Goal: Information Seeking & Learning: Learn about a topic

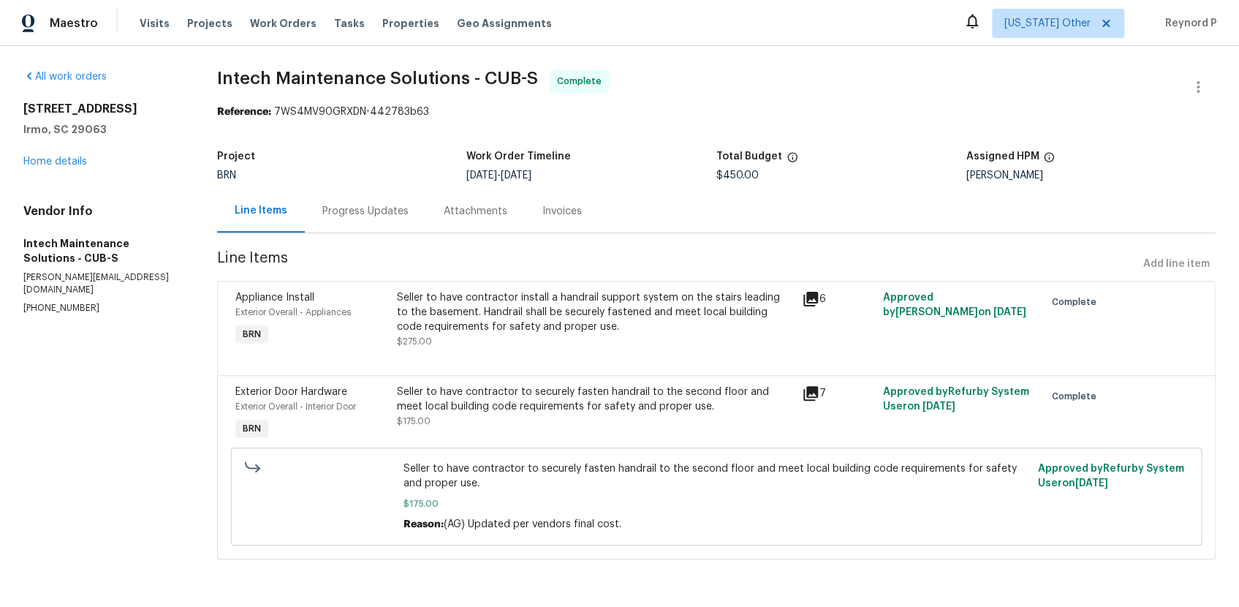
click at [595, 311] on div "Seller to have contractor install a handrail support system on the stairs leadi…" at bounding box center [594, 312] width 395 height 44
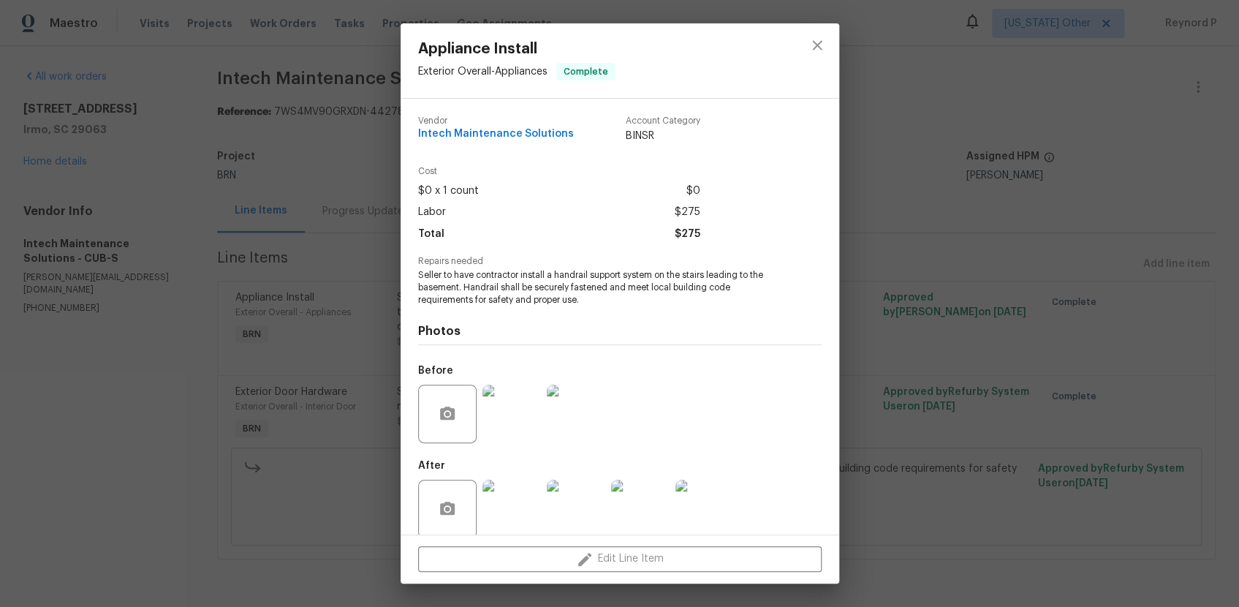
click at [334, 520] on div "Appliance Install Exterior Overall - Appliances Complete Vendor Intech Maintena…" at bounding box center [619, 303] width 1239 height 607
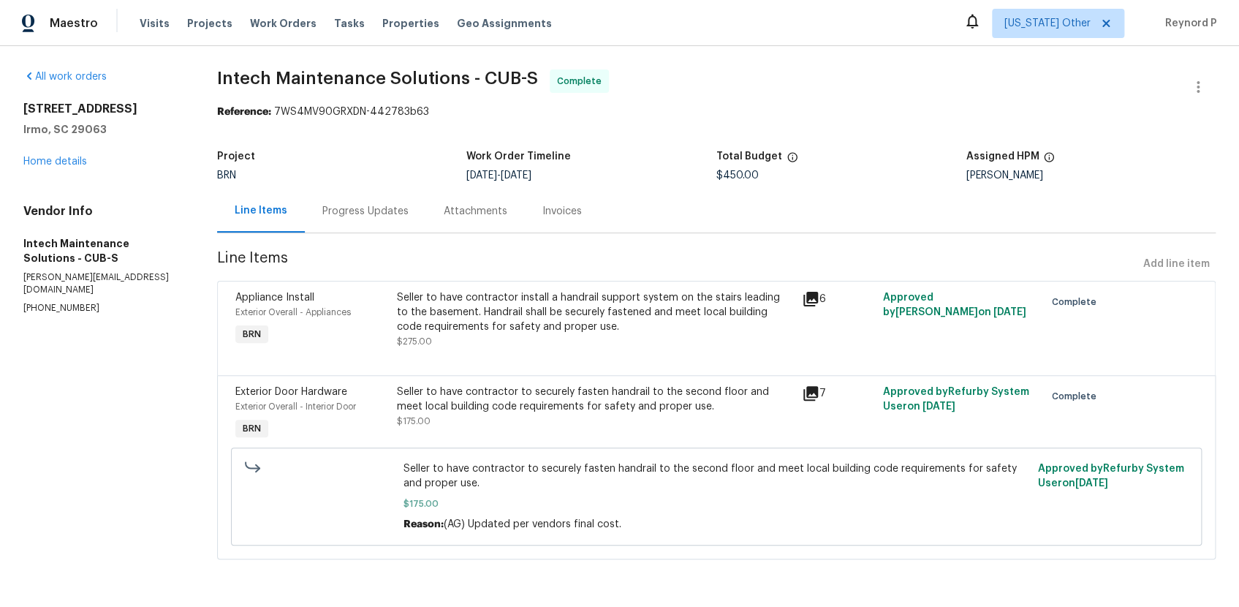
click at [543, 406] on div "Seller to have contractor to securely fasten handrail to the second floor and m…" at bounding box center [594, 398] width 395 height 29
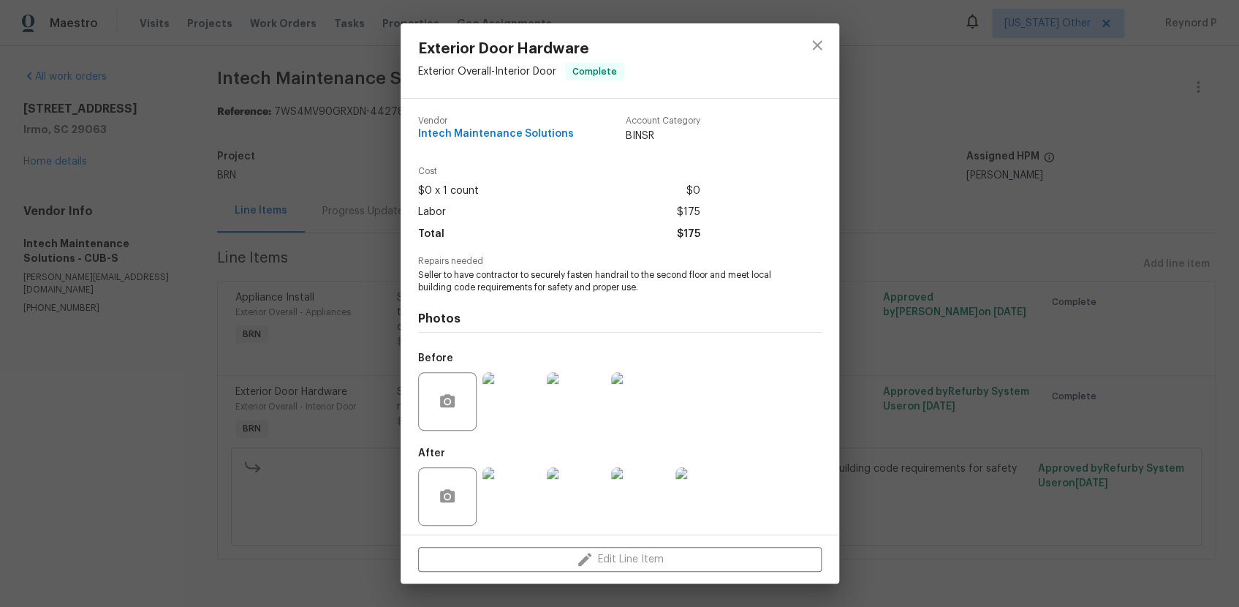
click at [300, 520] on div "Exterior Door Hardware Exterior Overall - Interior Door Complete Vendor Intech …" at bounding box center [619, 303] width 1239 height 607
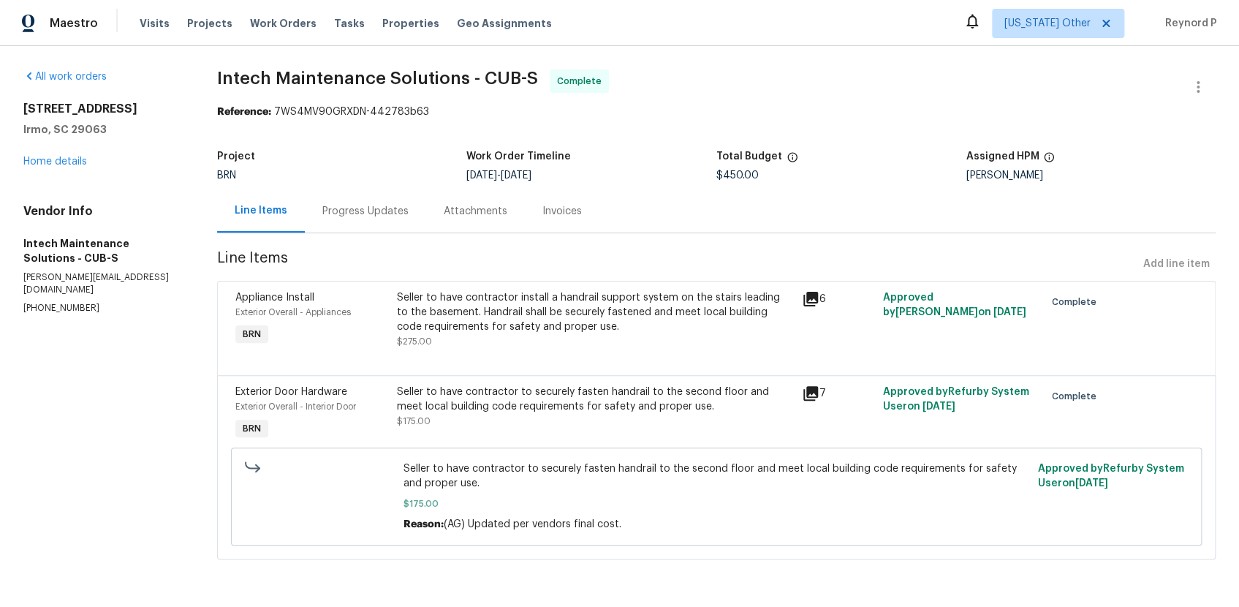
click at [357, 214] on div "Progress Updates" at bounding box center [365, 211] width 86 height 15
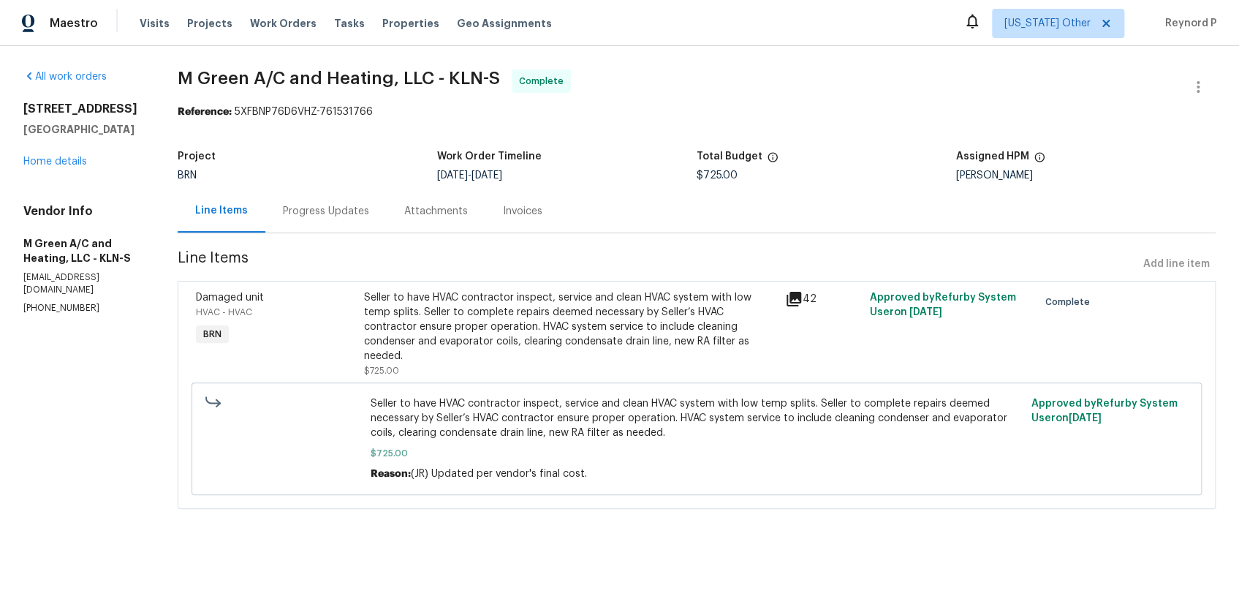
click at [360, 213] on div "Progress Updates" at bounding box center [326, 211] width 86 height 15
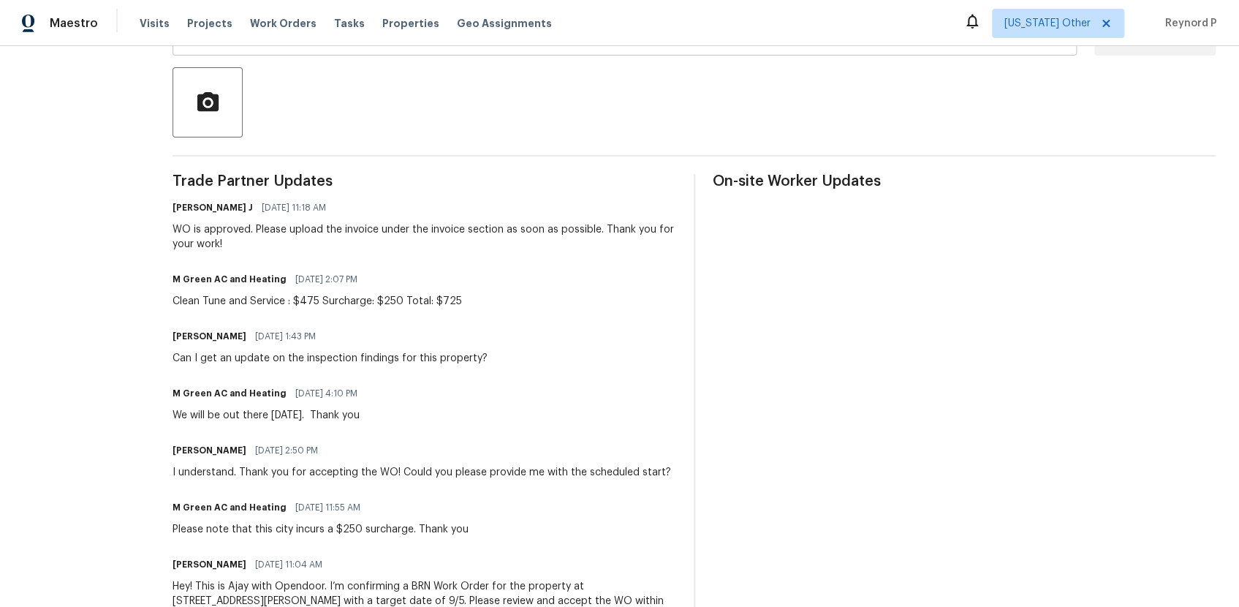
scroll to position [321, 0]
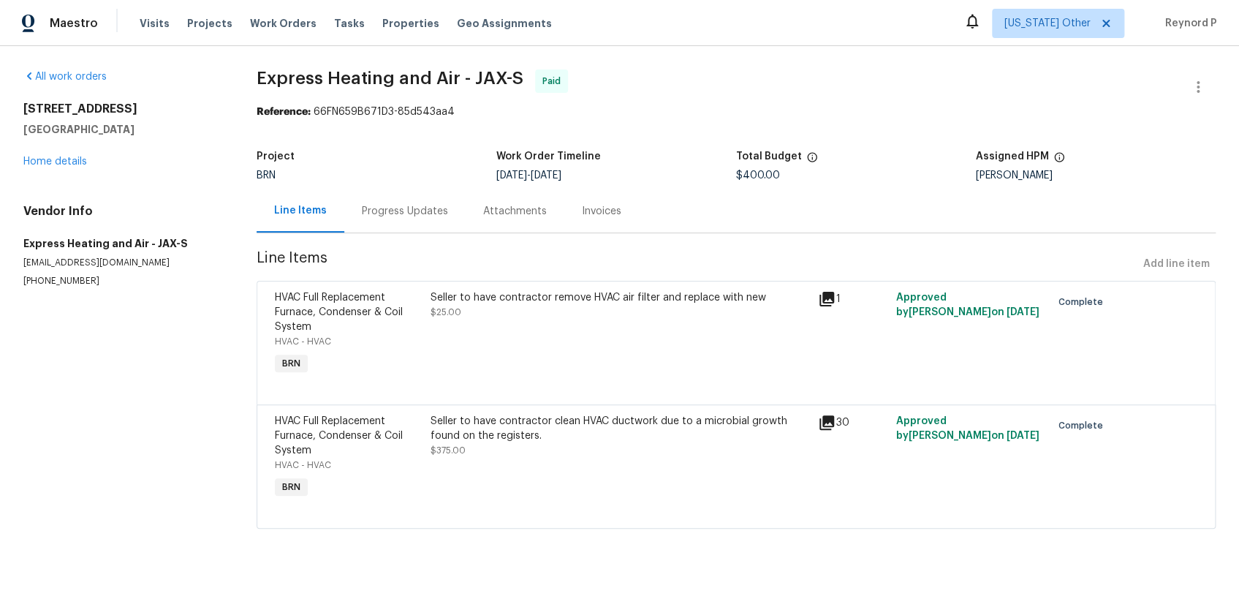
click at [553, 305] on div "Seller to have contractor remove HVAC air filter and replace with new" at bounding box center [619, 297] width 379 height 15
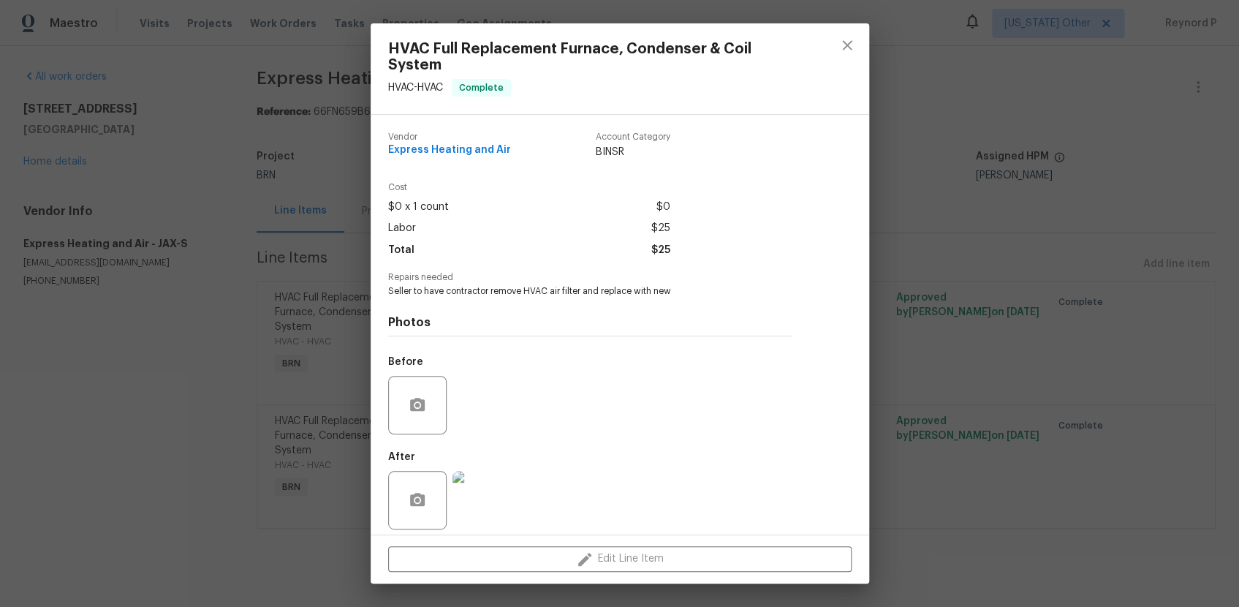
click at [359, 515] on div "HVAC Full Replacement Furnace, Condenser & Coil System HVAC - HVAC Complete Ven…" at bounding box center [619, 303] width 1239 height 607
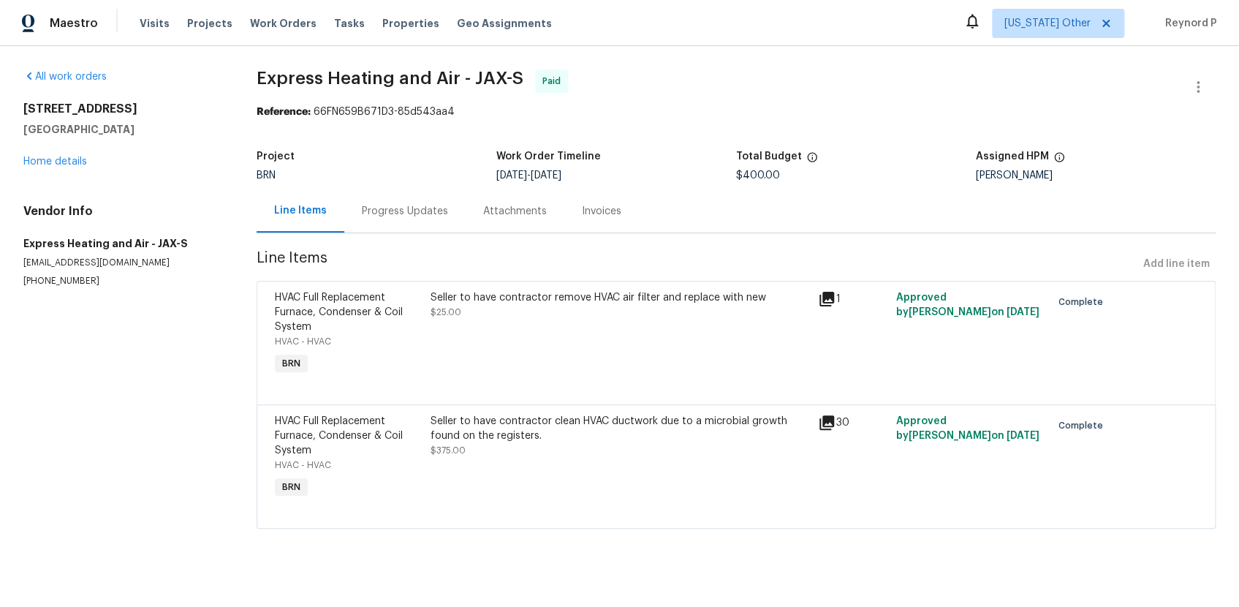
click at [528, 467] on div "Seller to have contractor clean HVAC ductwork due to a microbial growth found o…" at bounding box center [619, 457] width 388 height 96
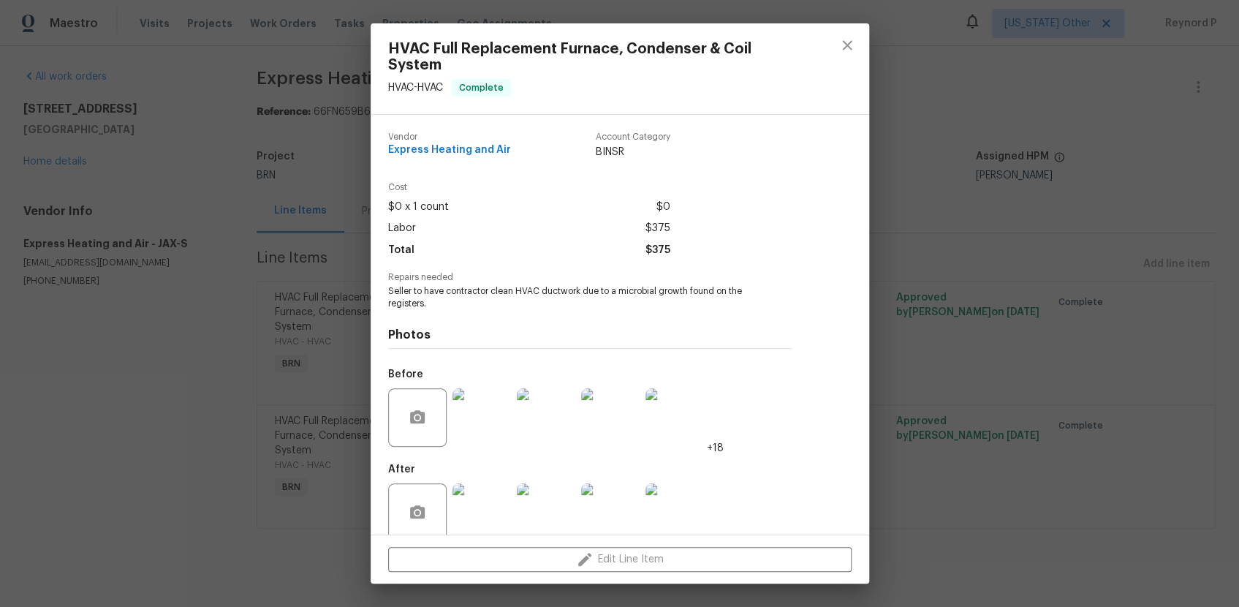
click at [349, 234] on div "HVAC Full Replacement Furnace, Condenser & Coil System HVAC - HVAC Complete Ven…" at bounding box center [619, 303] width 1239 height 607
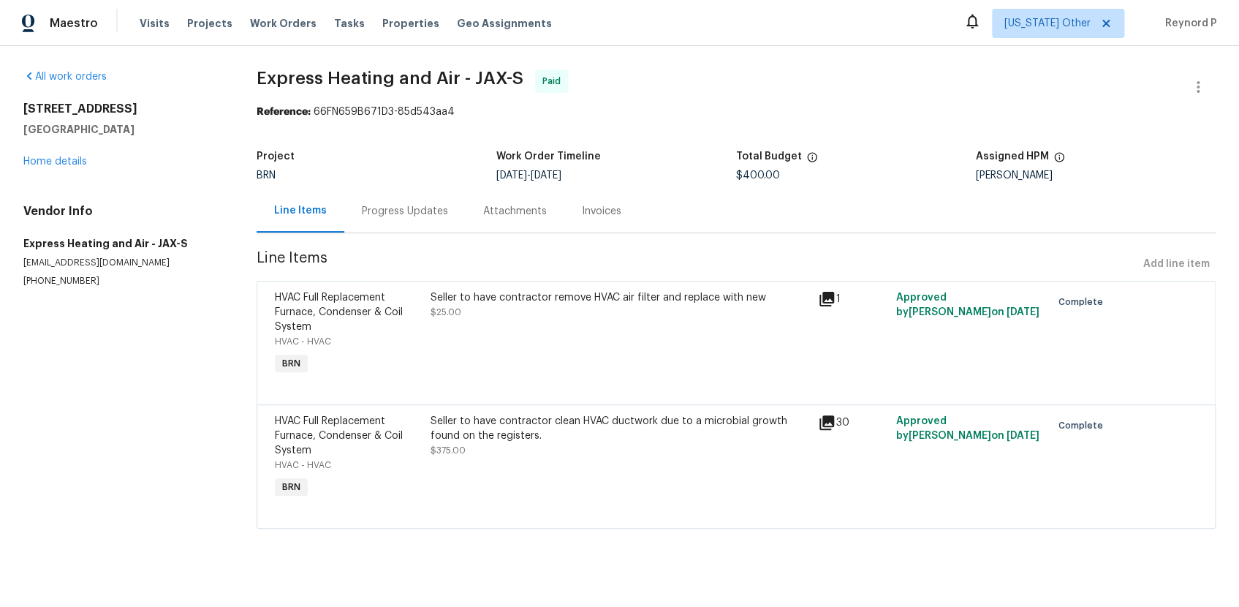
click at [422, 205] on div "Progress Updates" at bounding box center [405, 211] width 86 height 15
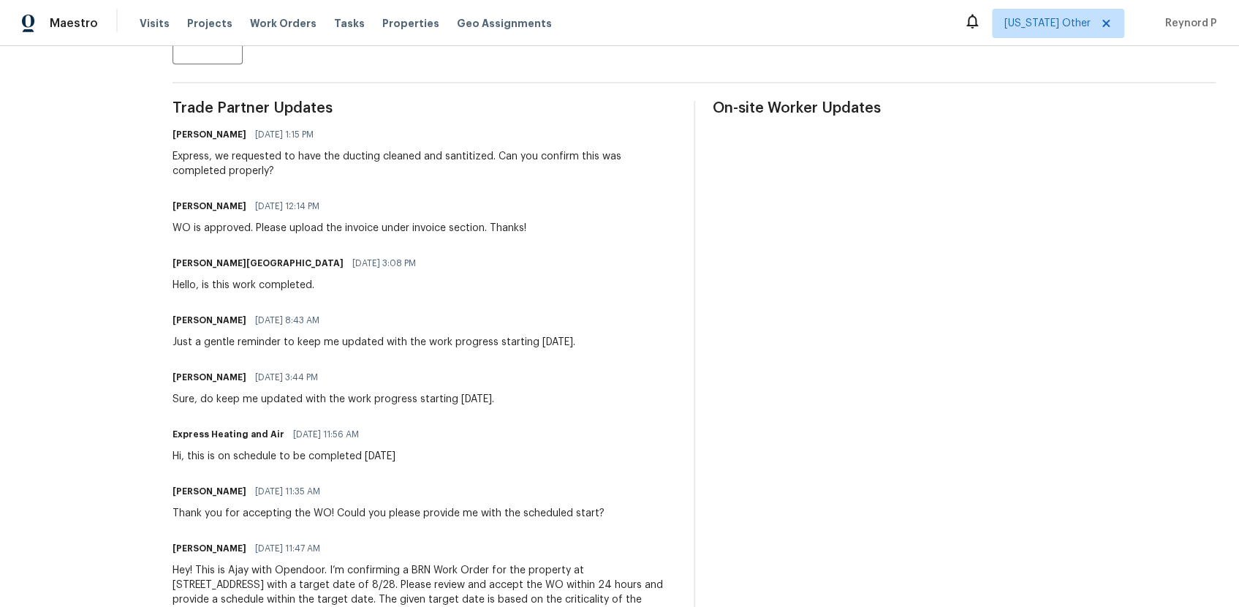
scroll to position [374, 0]
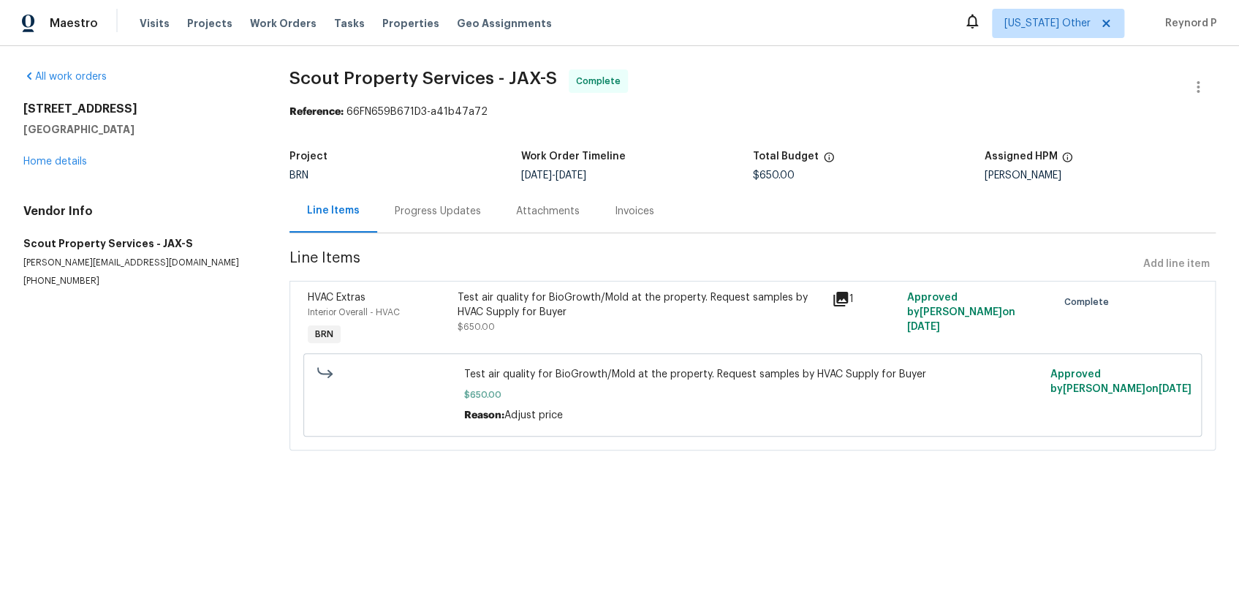
click at [420, 204] on div "Progress Updates" at bounding box center [438, 211] width 86 height 15
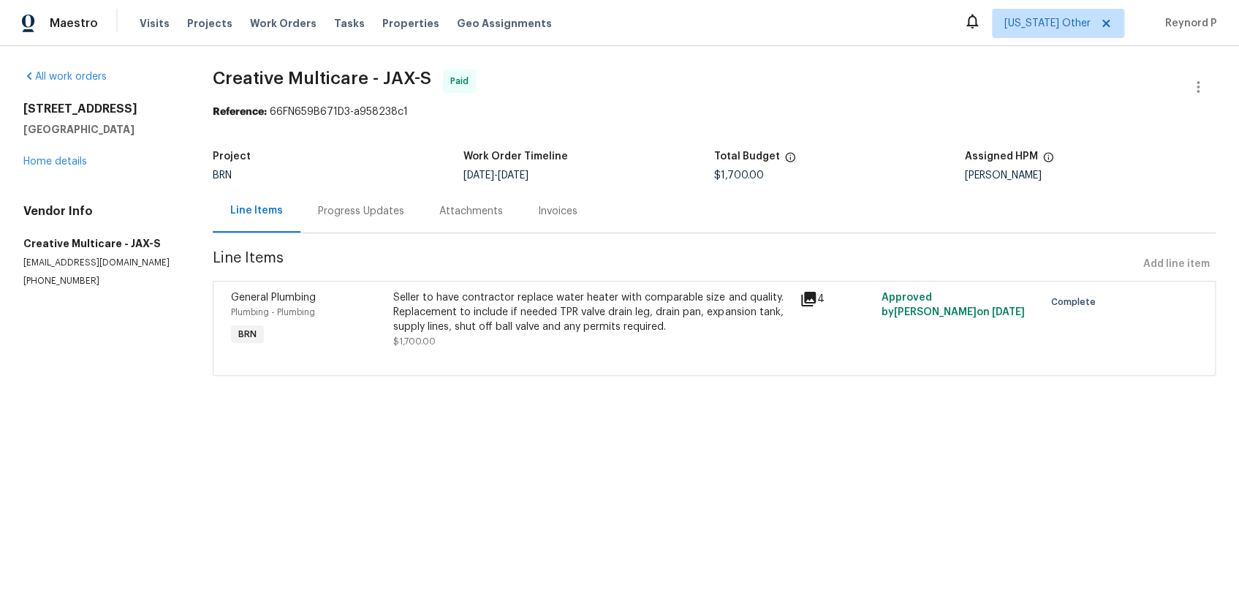
click at [460, 308] on div "Seller to have contractor replace water heater with comparable size and quality…" at bounding box center [592, 312] width 398 height 44
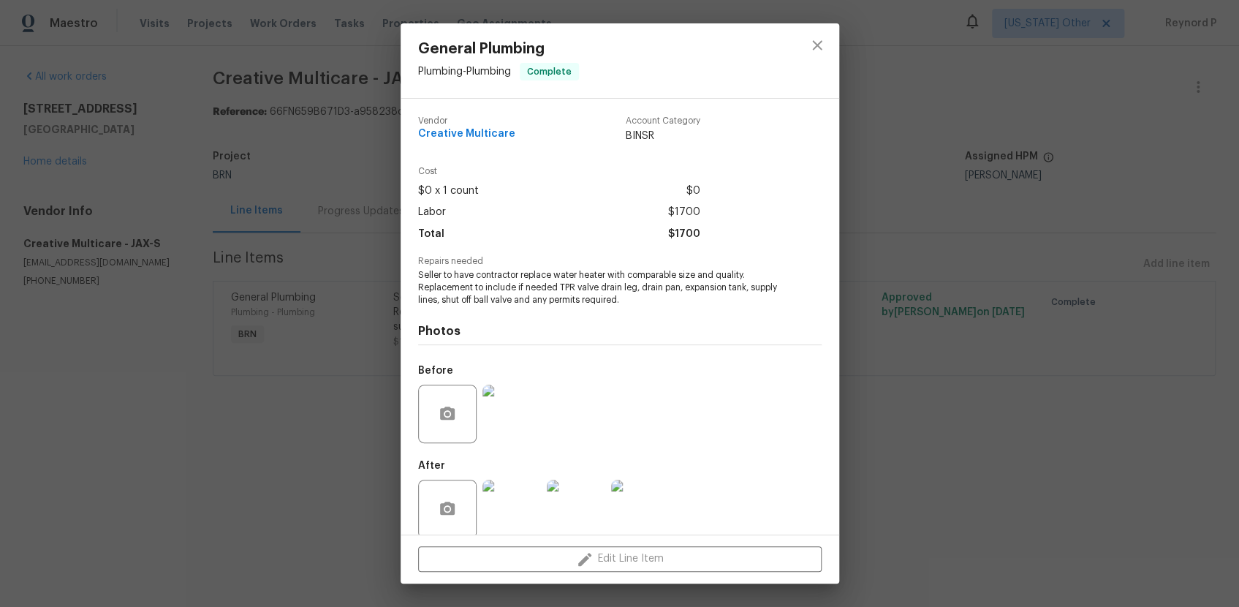
click at [297, 493] on div "General Plumbing Plumbing - Plumbing Complete Vendor Creative Multicare Account…" at bounding box center [619, 303] width 1239 height 607
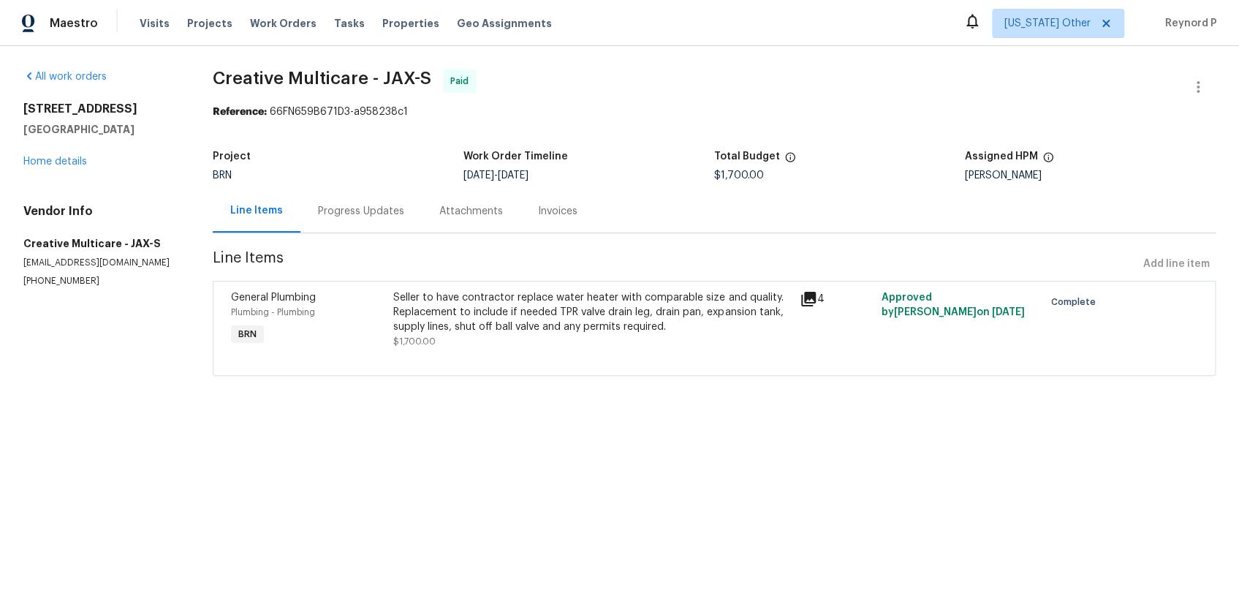
click at [382, 211] on div "Progress Updates" at bounding box center [361, 211] width 86 height 15
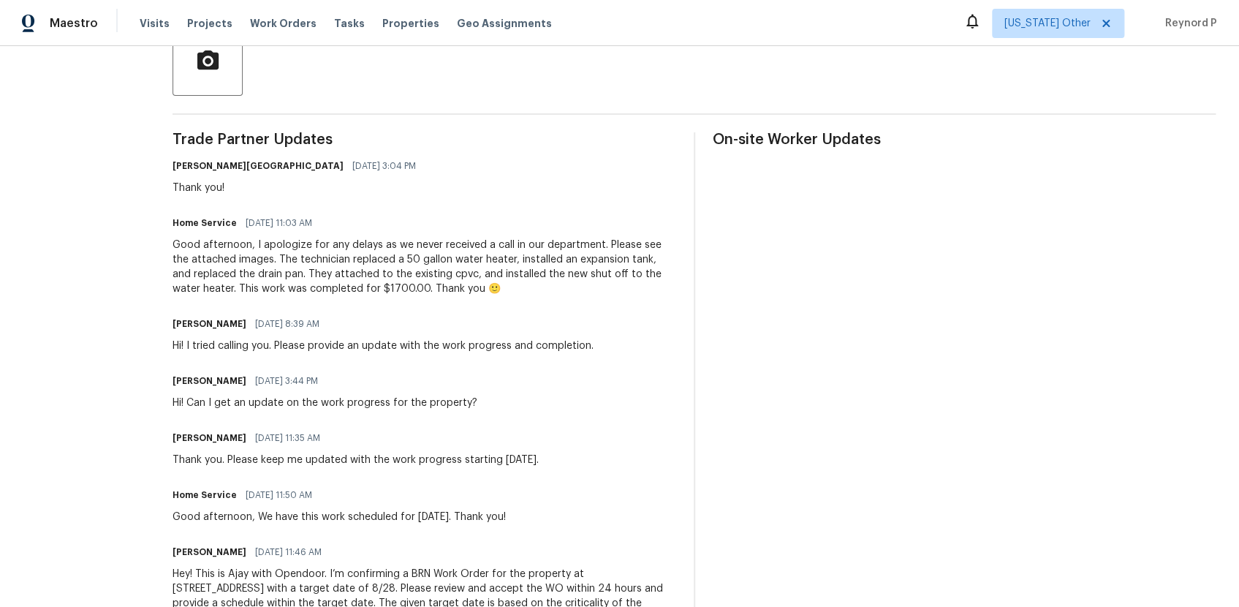
scroll to position [360, 0]
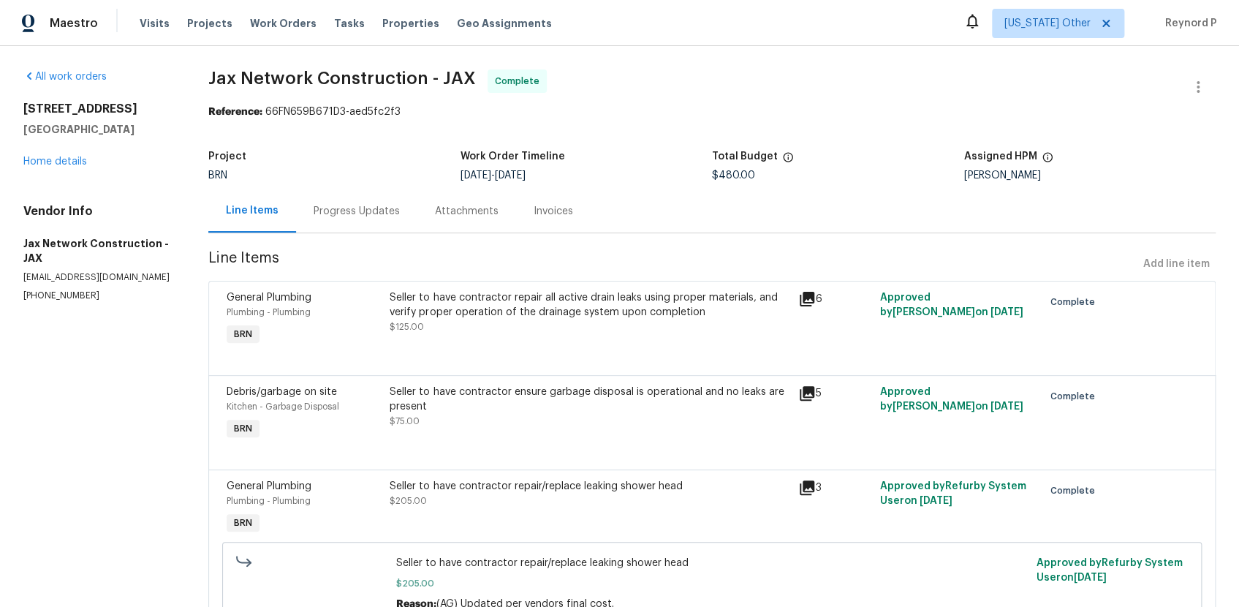
click at [539, 305] on div "Seller to have contractor repair all active drain leaks using proper materials,…" at bounding box center [589, 304] width 399 height 29
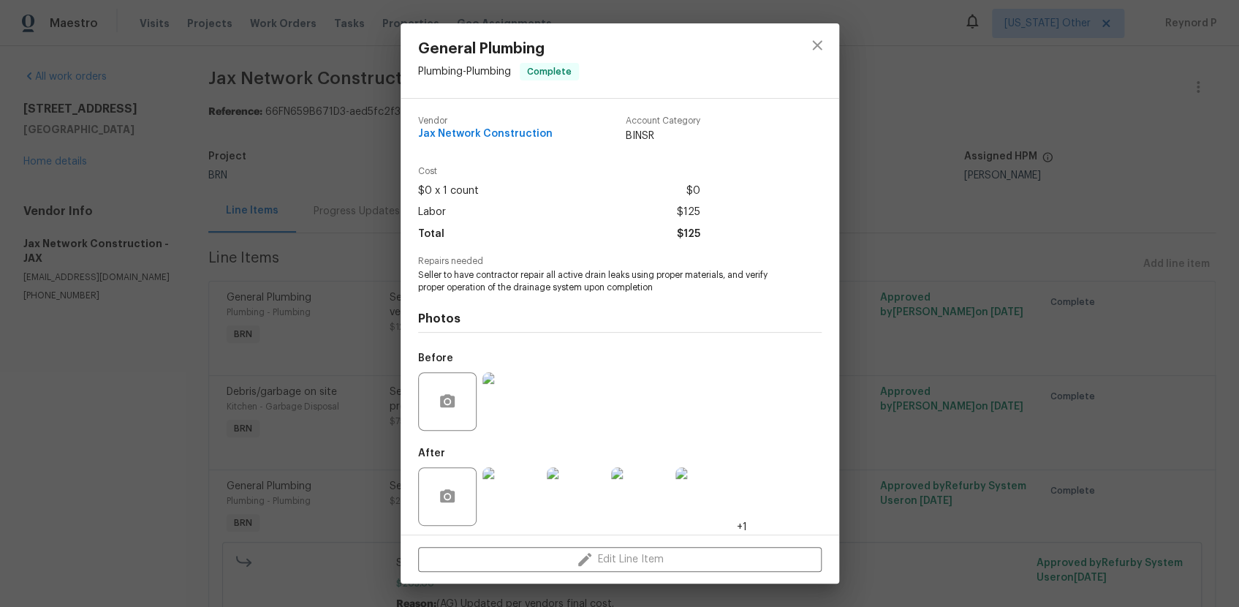
click at [162, 443] on div "General Plumbing Plumbing - Plumbing Complete Vendor Jax Network Construction A…" at bounding box center [619, 303] width 1239 height 607
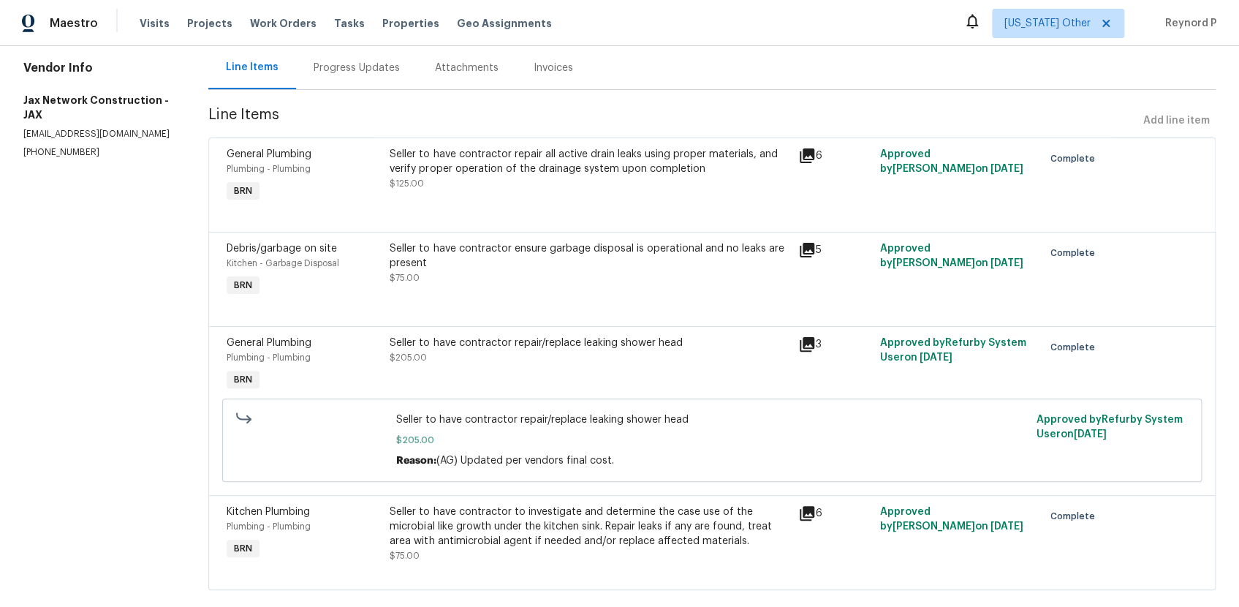
scroll to position [171, 0]
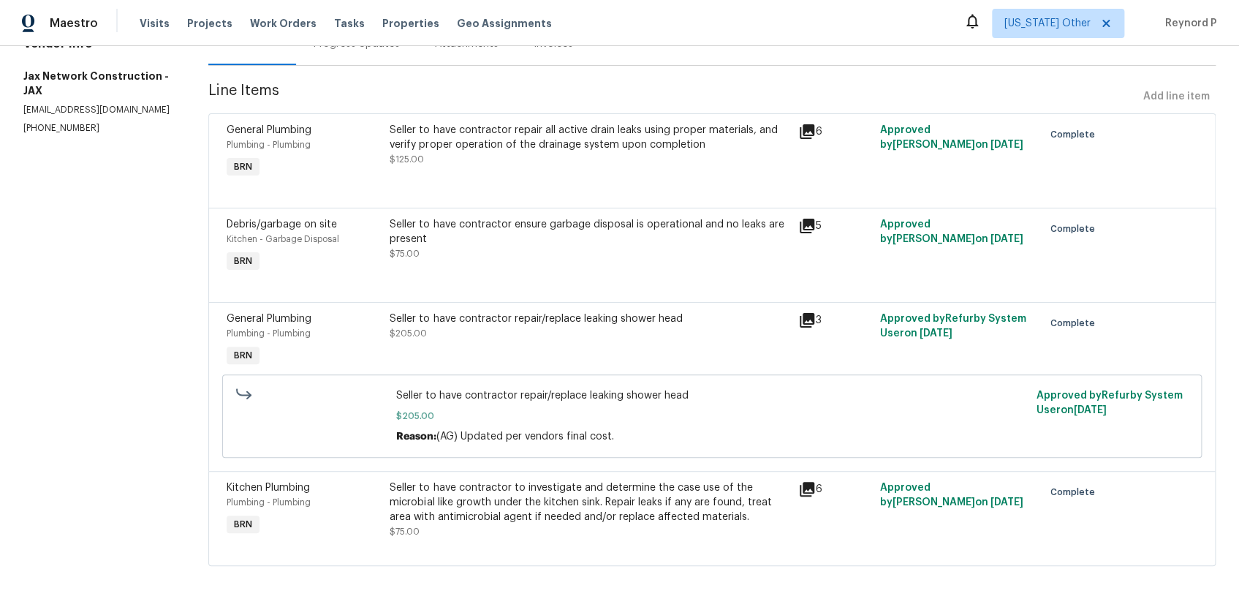
click at [535, 242] on div "Seller to have contractor ensure garbage disposal is operational and no leaks a…" at bounding box center [589, 231] width 399 height 29
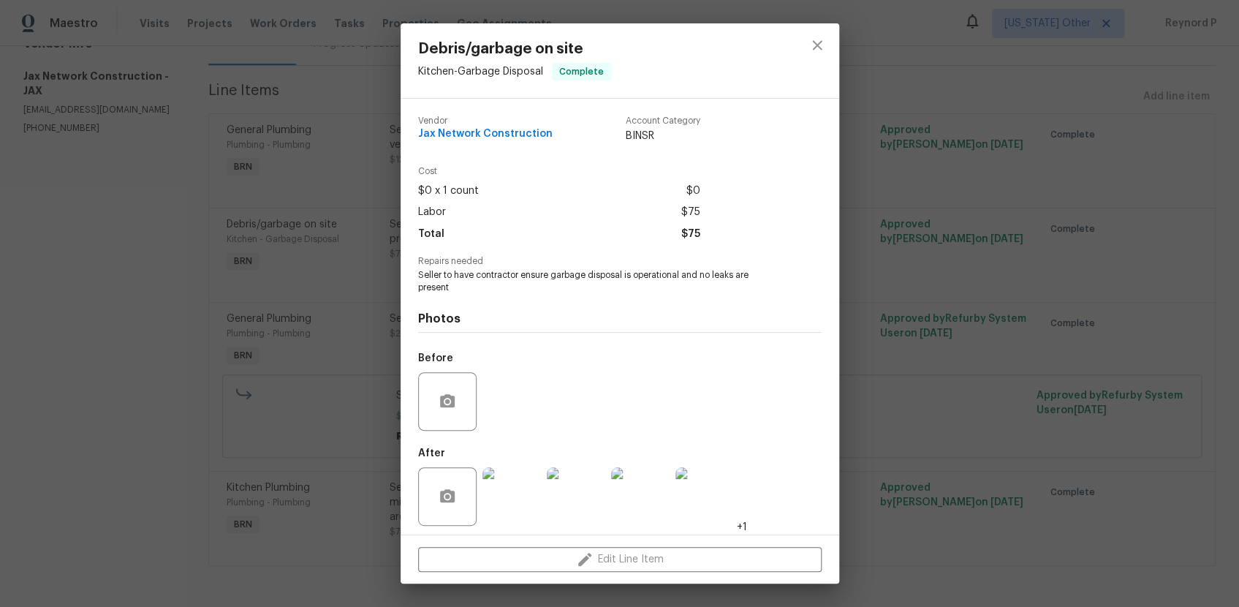
click at [143, 416] on div "Debris/garbage on site Kitchen - Garbage Disposal Complete Vendor Jax Network C…" at bounding box center [619, 303] width 1239 height 607
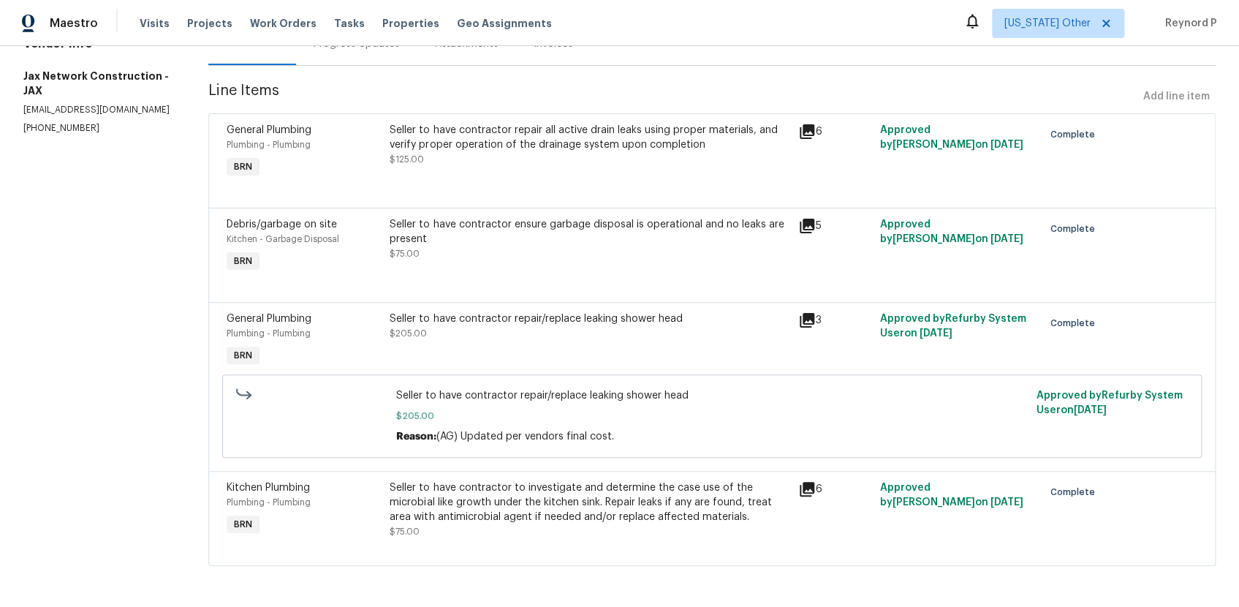
click at [444, 332] on div "Seller to have contractor repair/replace leaking shower head $205.00" at bounding box center [589, 325] width 399 height 29
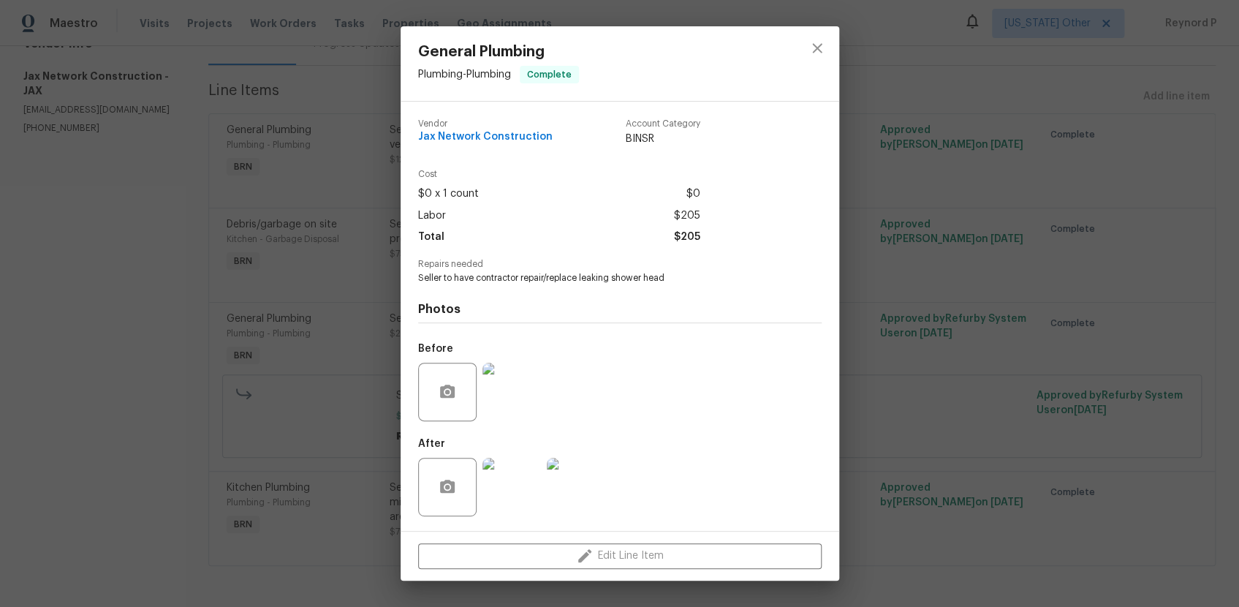
click at [136, 397] on div "General Plumbing Plumbing - Plumbing Complete Vendor Jax Network Construction A…" at bounding box center [619, 303] width 1239 height 607
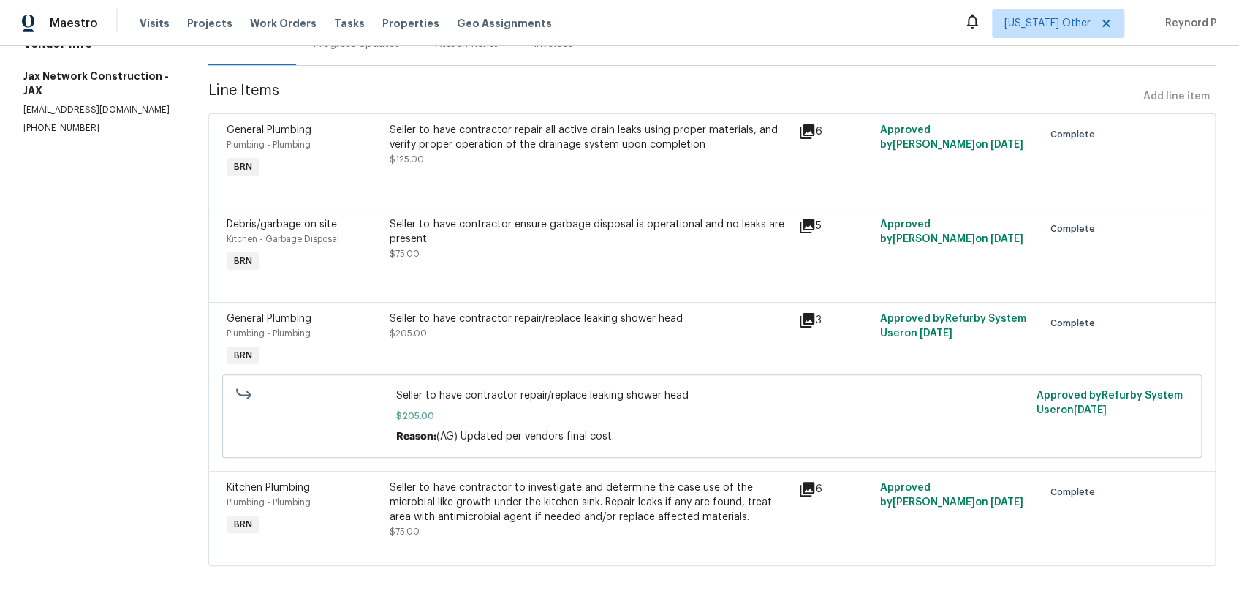
click at [441, 497] on div "Seller to have contractor to investigate and determine the case use of the micr…" at bounding box center [589, 502] width 399 height 44
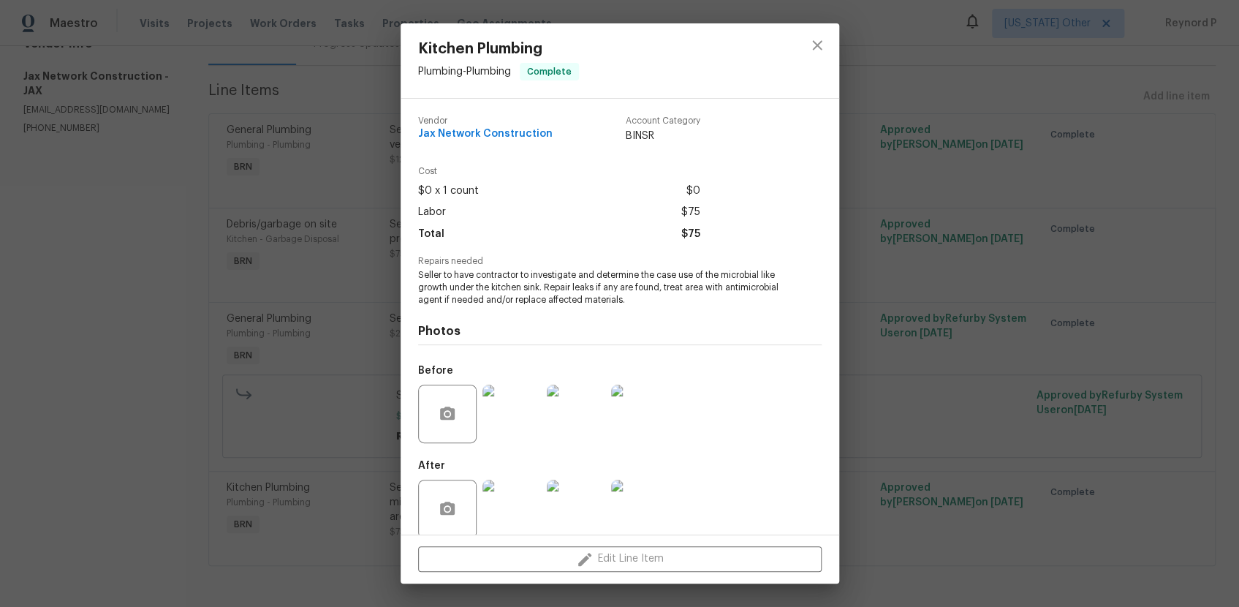
click at [141, 385] on div "Kitchen Plumbing Plumbing - Plumbing Complete Vendor Jax Network Construction A…" at bounding box center [619, 303] width 1239 height 607
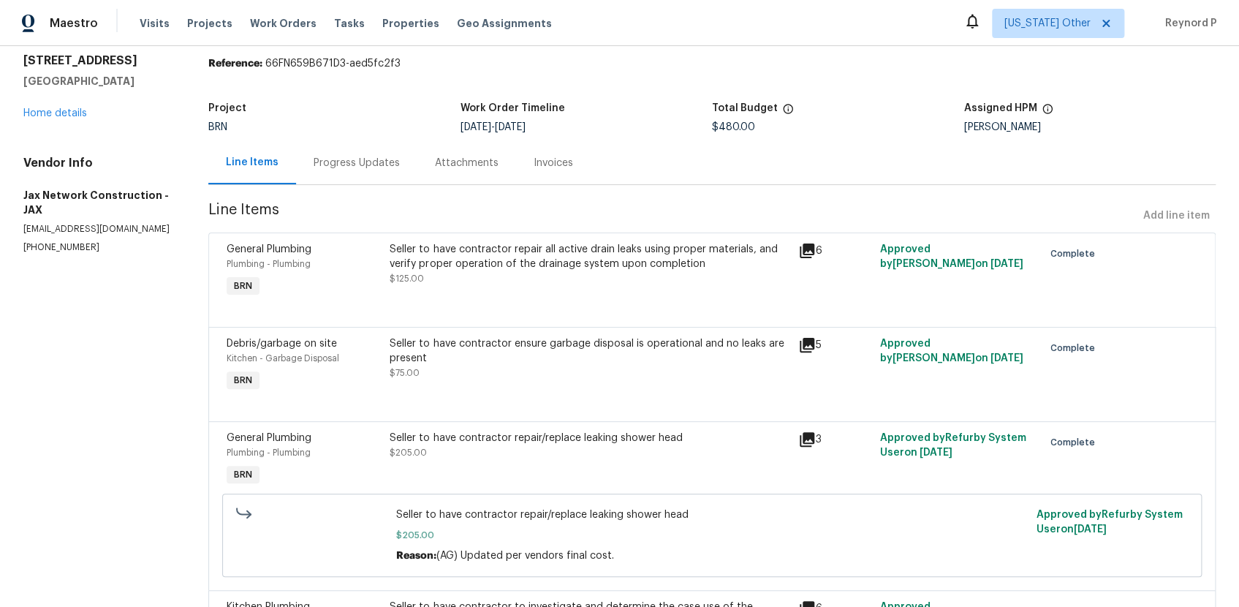
scroll to position [0, 0]
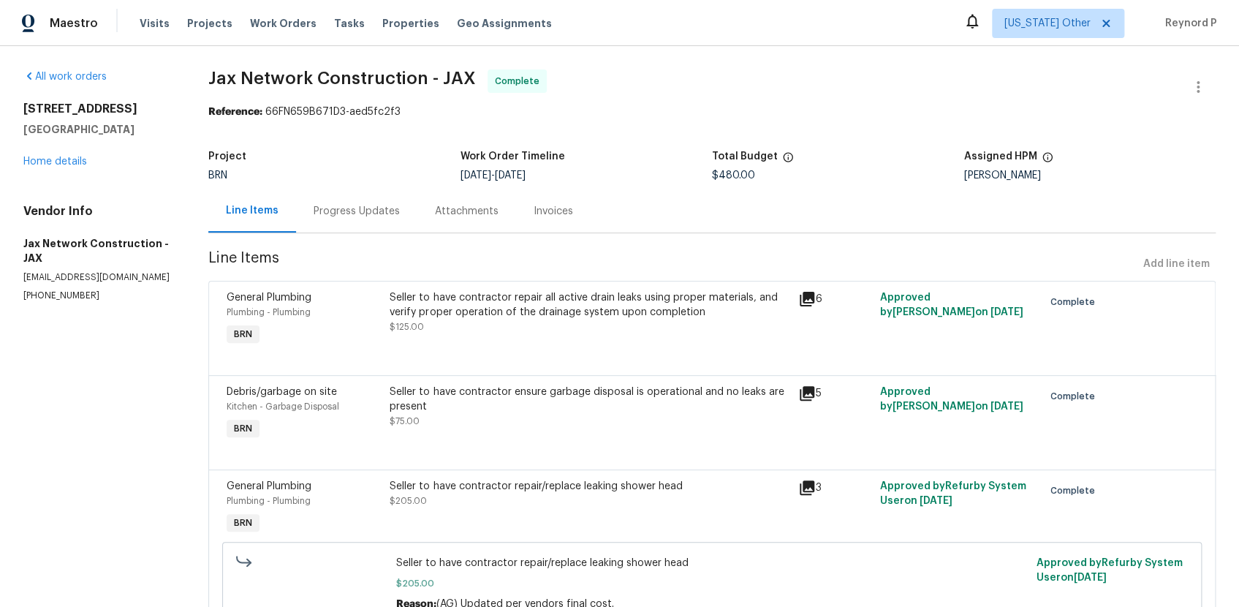
click at [376, 213] on div "Progress Updates" at bounding box center [357, 211] width 86 height 15
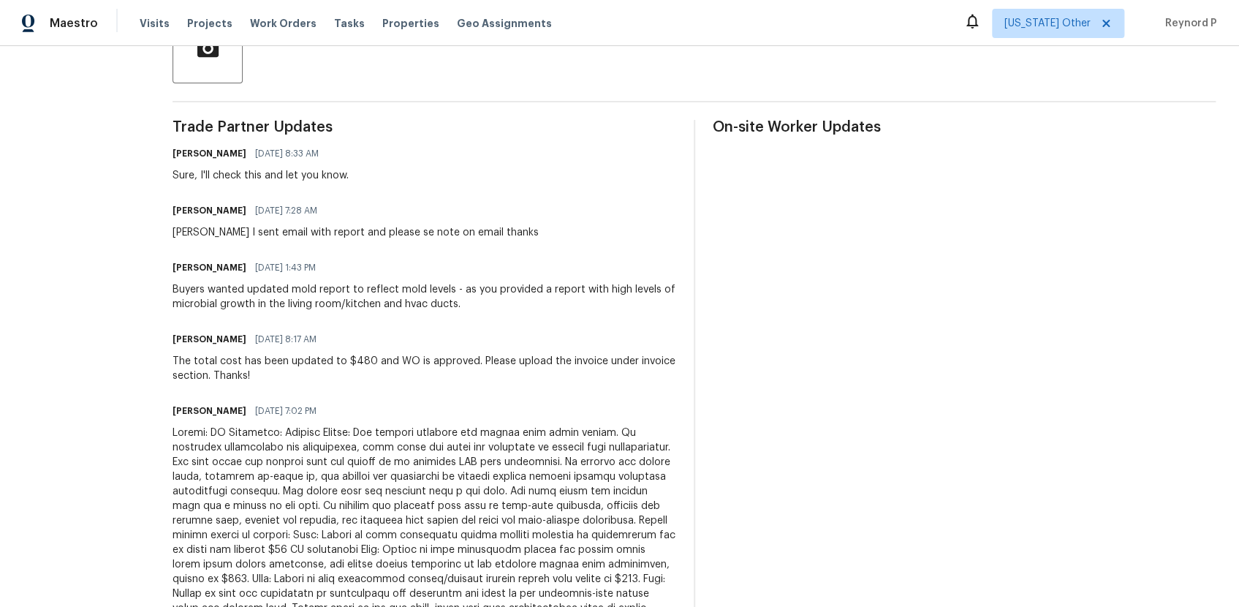
scroll to position [373, 0]
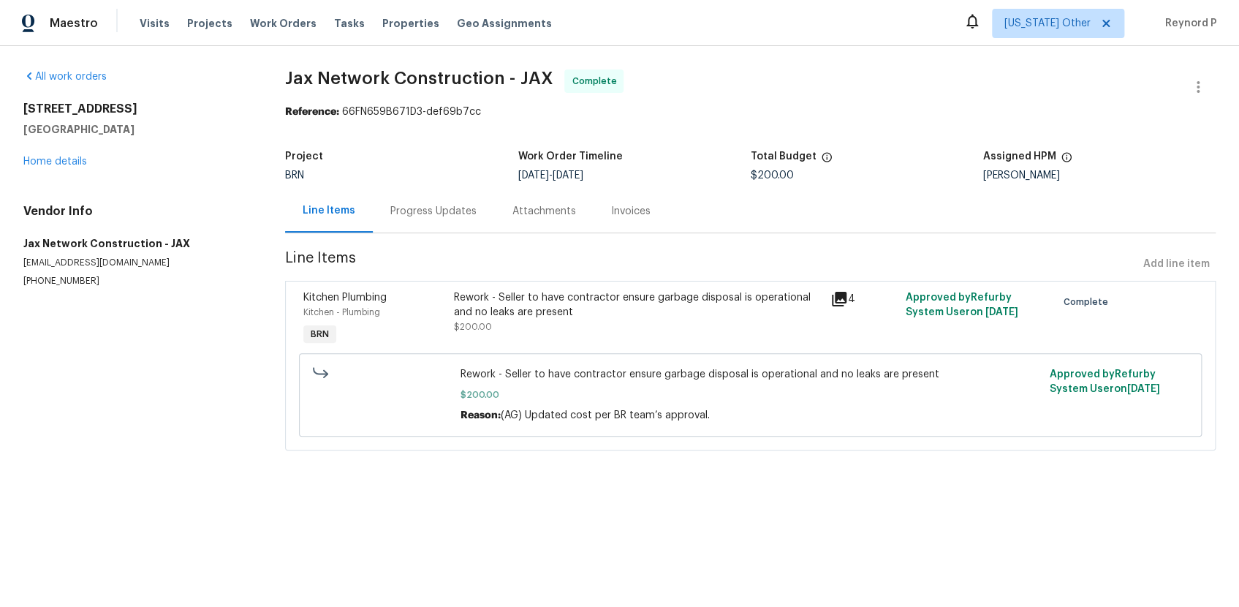
click at [637, 306] on div "Rework - Seller to have contractor ensure garbage disposal is operational and n…" at bounding box center [637, 304] width 367 height 29
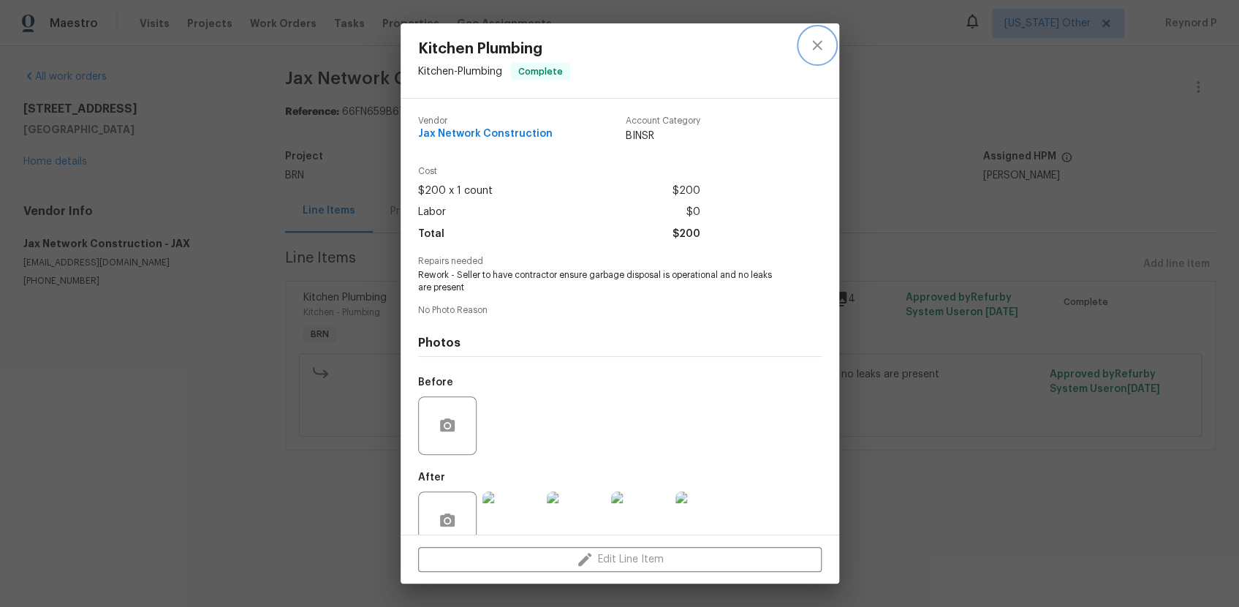
click at [815, 35] on button "close" at bounding box center [817, 45] width 35 height 35
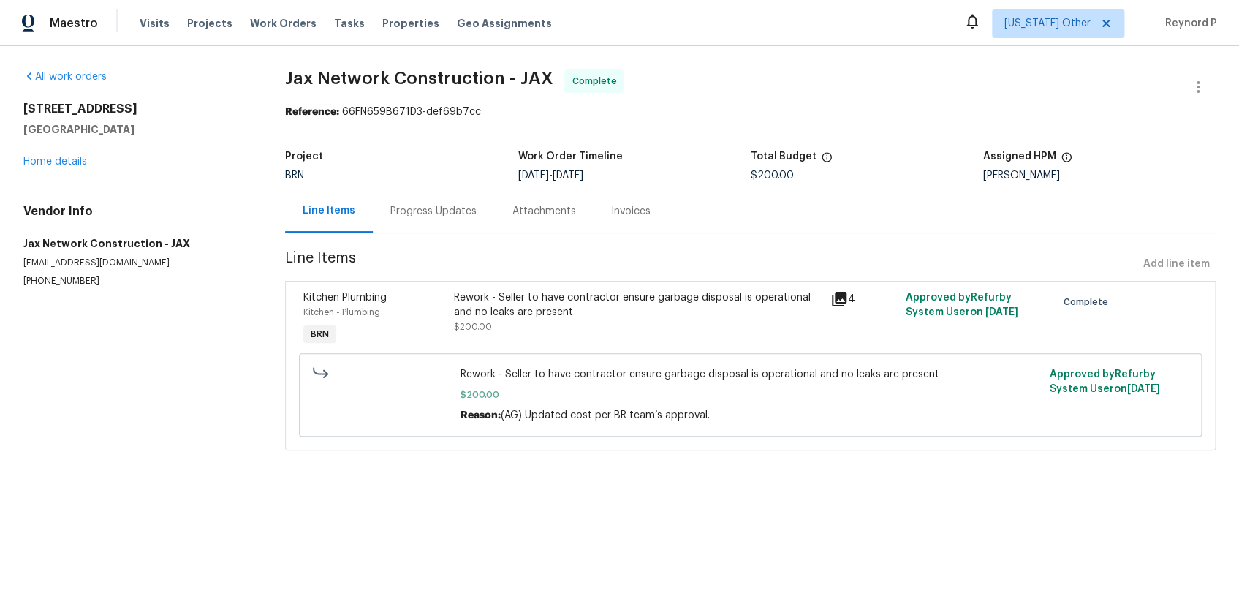
click at [615, 308] on div "Rework - Seller to have contractor ensure garbage disposal is operational and n…" at bounding box center [637, 304] width 367 height 29
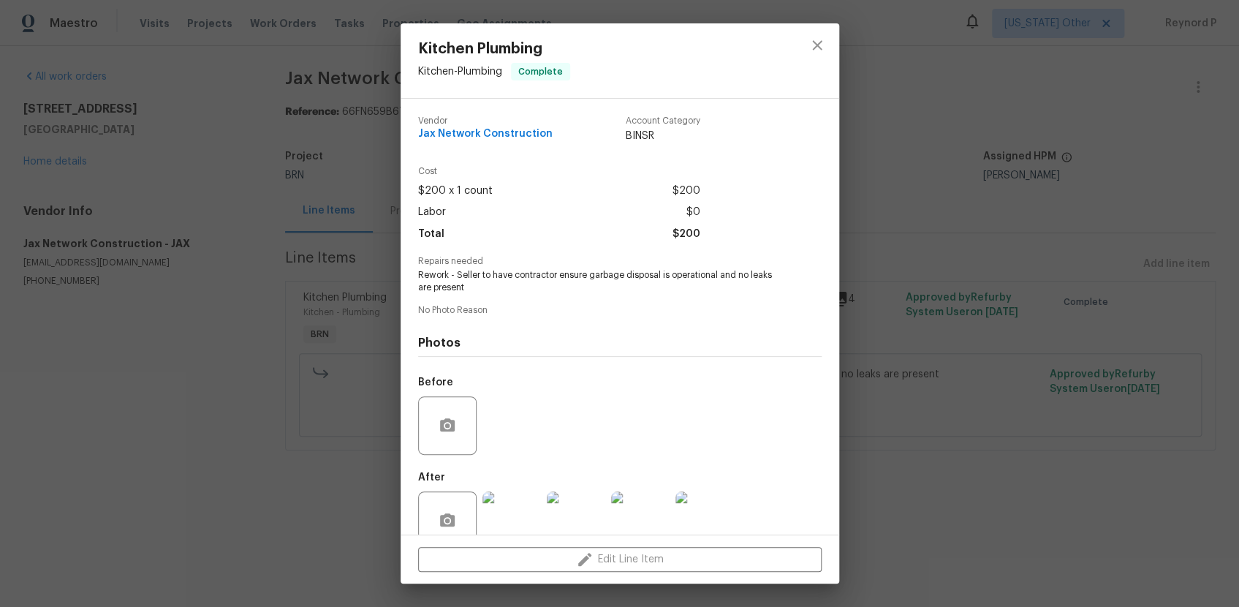
click at [342, 511] on div "Kitchen Plumbing Kitchen - Plumbing Complete Vendor Jax Network Construction Ac…" at bounding box center [619, 303] width 1239 height 607
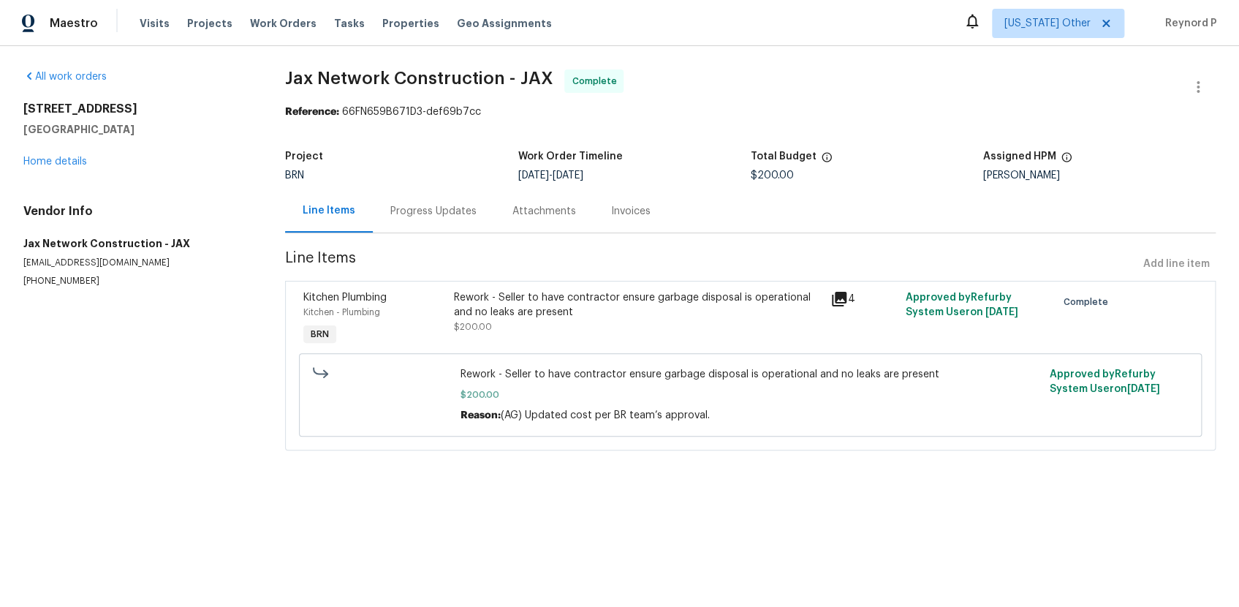
click at [422, 215] on div "Progress Updates" at bounding box center [433, 211] width 86 height 15
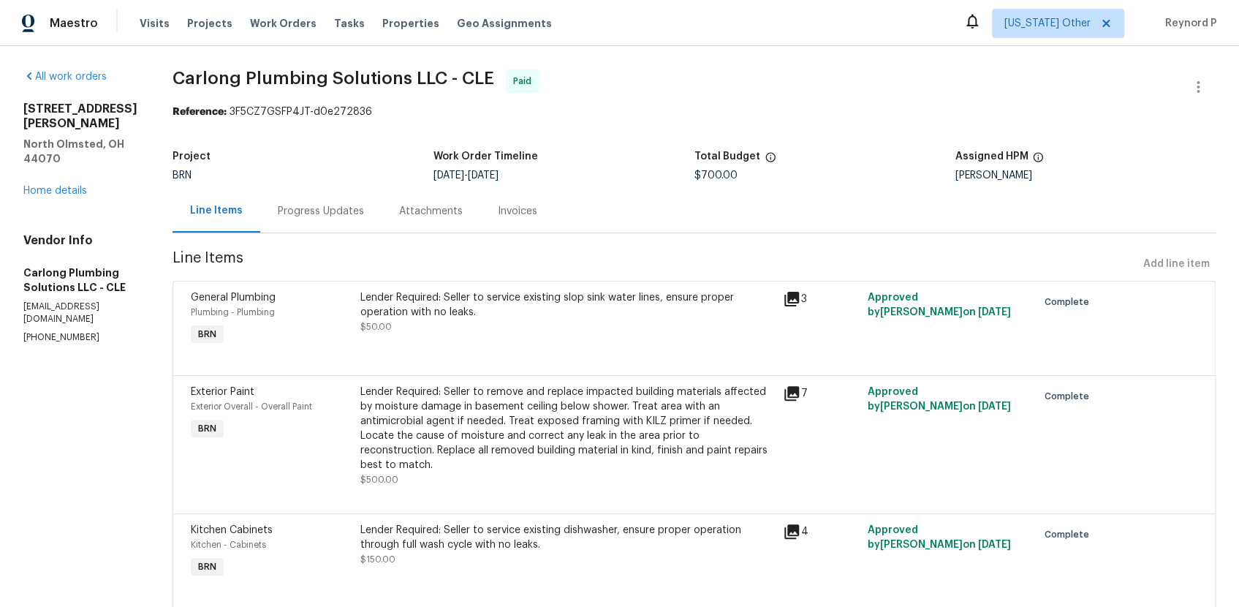
click at [607, 312] on div "Lender Required: Seller to service existing slop sink water lines, ensure prope…" at bounding box center [567, 304] width 414 height 29
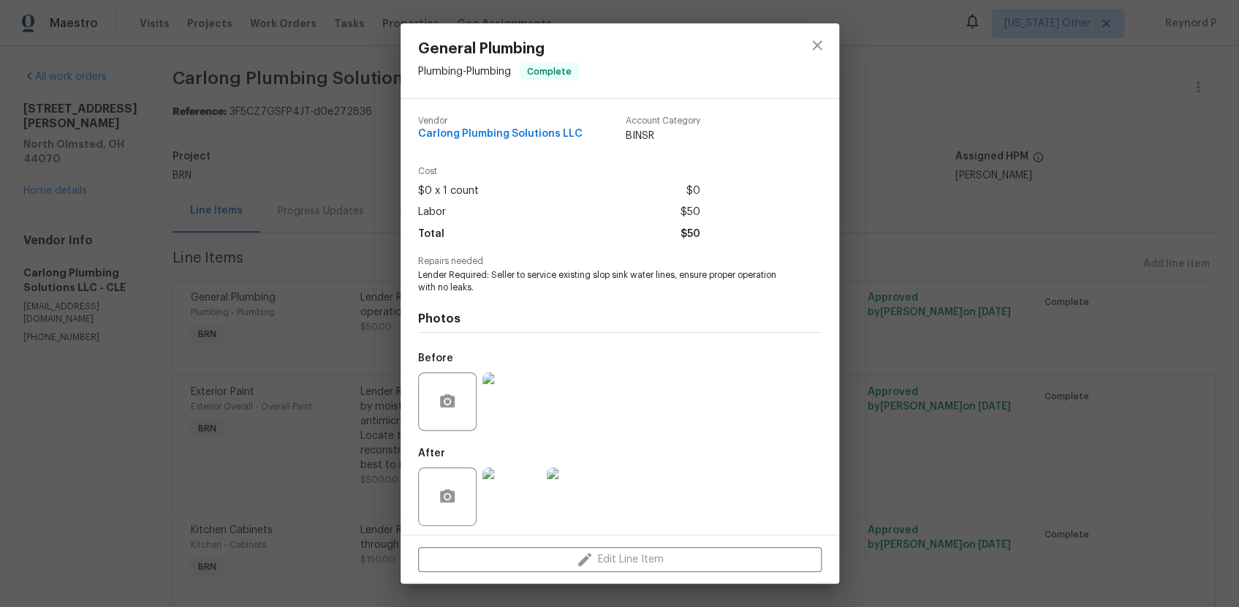
click at [311, 392] on div "General Plumbing Plumbing - Plumbing Complete Vendor Carlong Plumbing Solutions…" at bounding box center [619, 303] width 1239 height 607
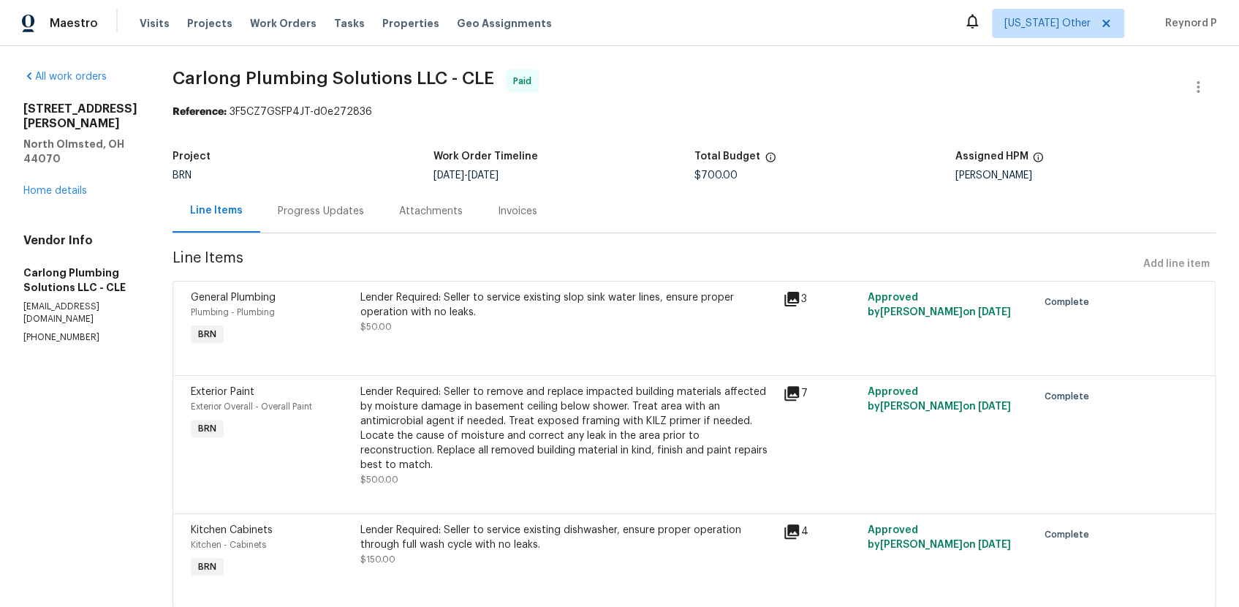
click at [443, 396] on div "Lender Required: Seller to remove and replace impacted building materials affec…" at bounding box center [567, 428] width 414 height 88
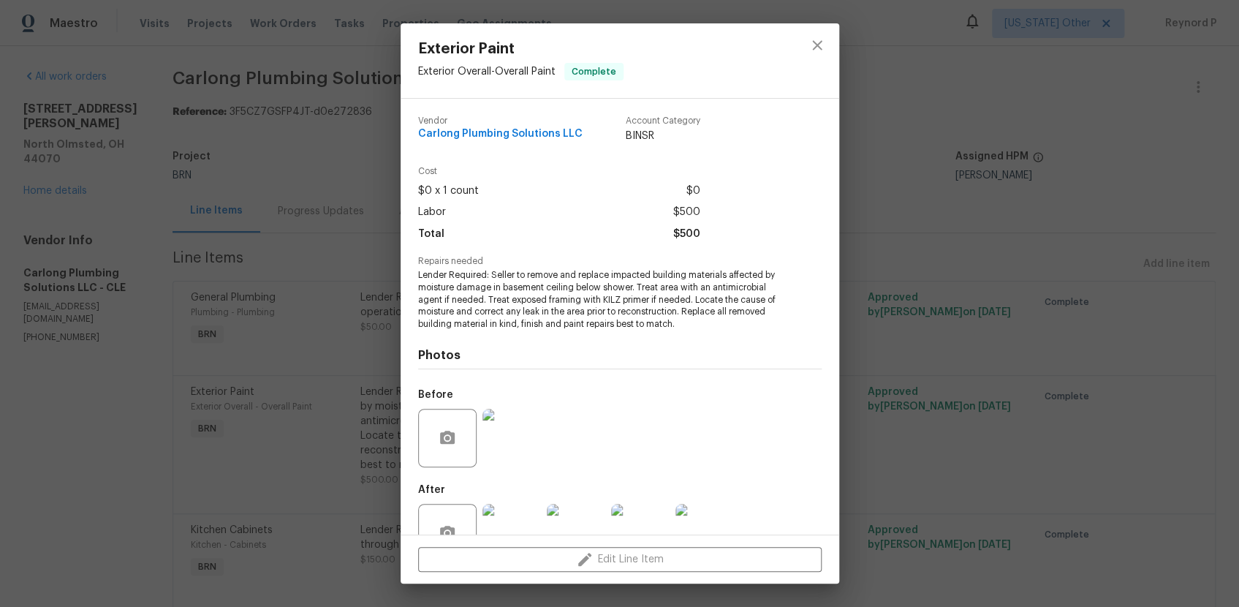
click at [290, 401] on div "Exterior Paint Exterior Overall - Overall Paint Complete Vendor Carlong Plumbin…" at bounding box center [619, 303] width 1239 height 607
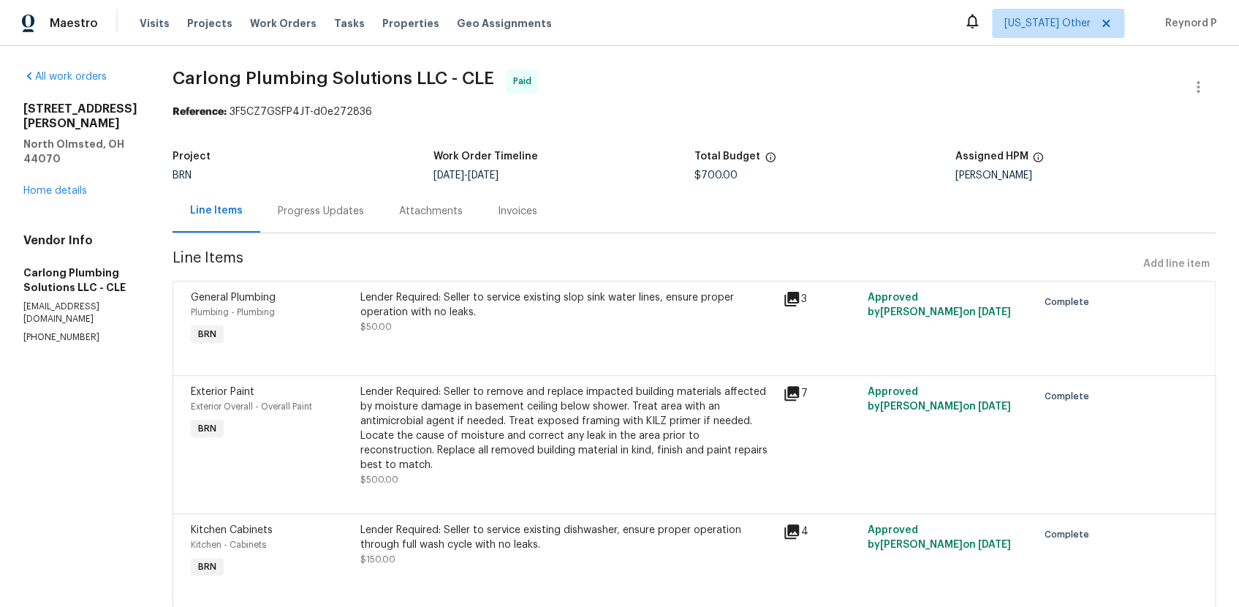
scroll to position [29, 0]
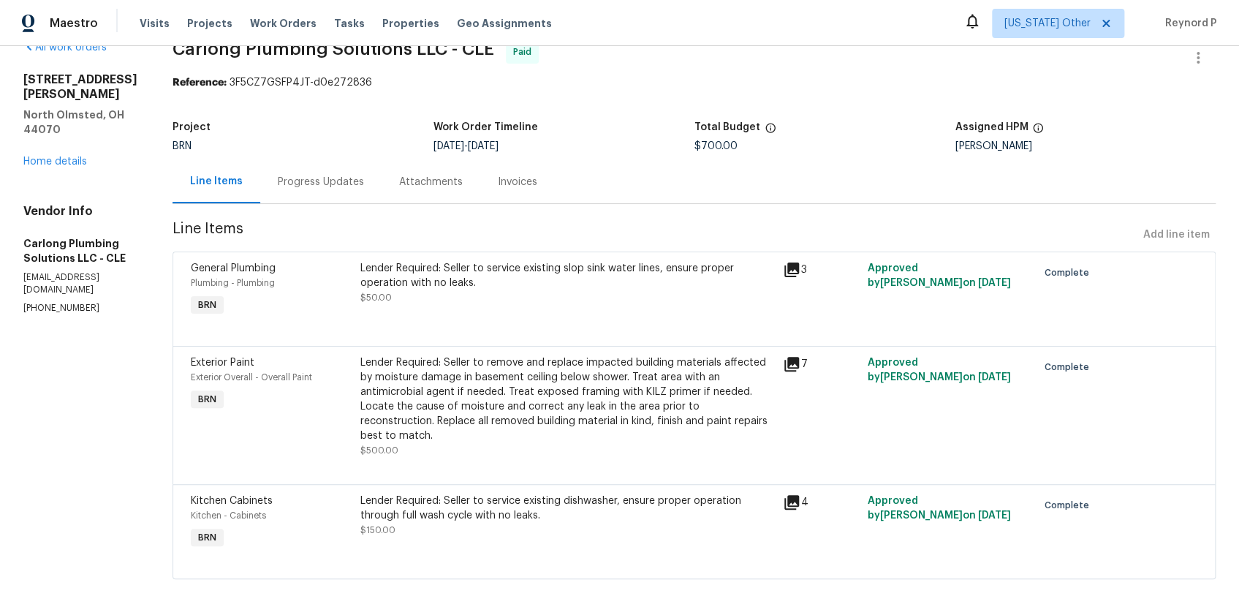
click at [433, 513] on div "Lender Required: Seller to service existing dishwasher, ensure proper operation…" at bounding box center [567, 515] width 414 height 44
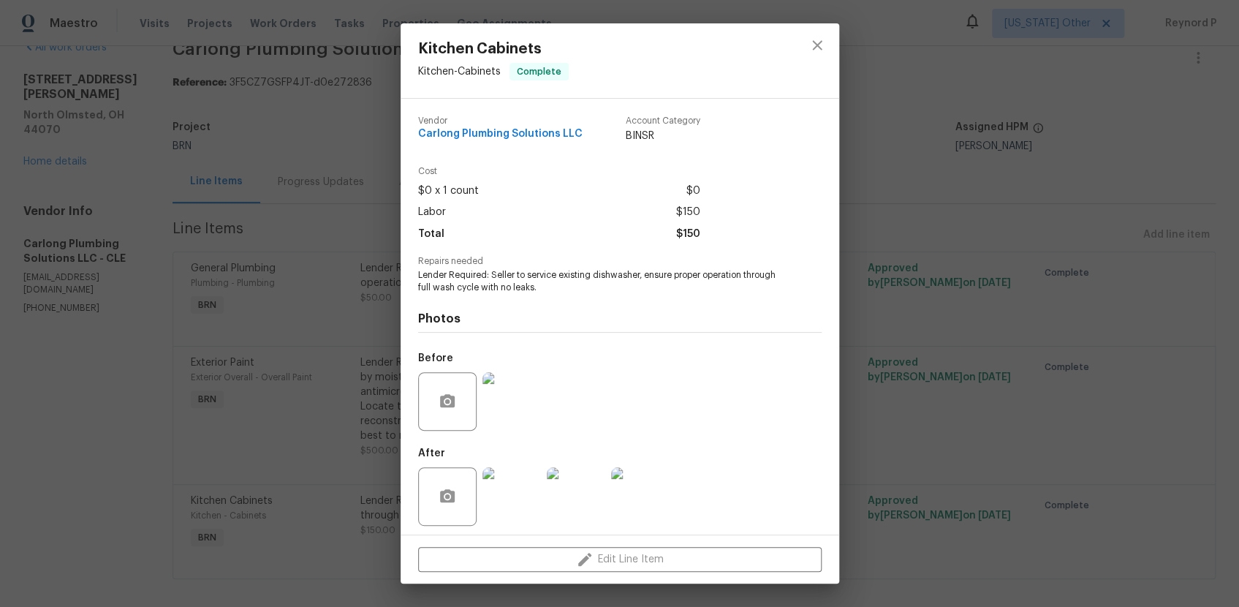
click at [114, 422] on div "Kitchen Cabinets Kitchen - Cabinets Complete Vendor Carlong Plumbing Solutions …" at bounding box center [619, 303] width 1239 height 607
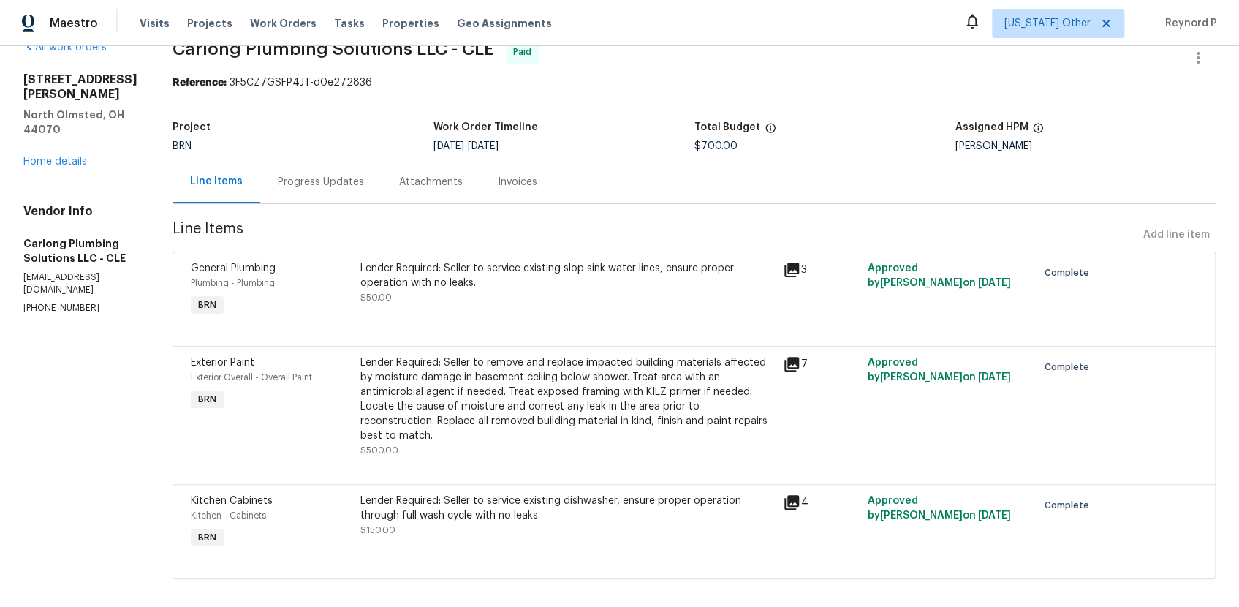
click at [346, 175] on div "Progress Updates" at bounding box center [321, 182] width 86 height 15
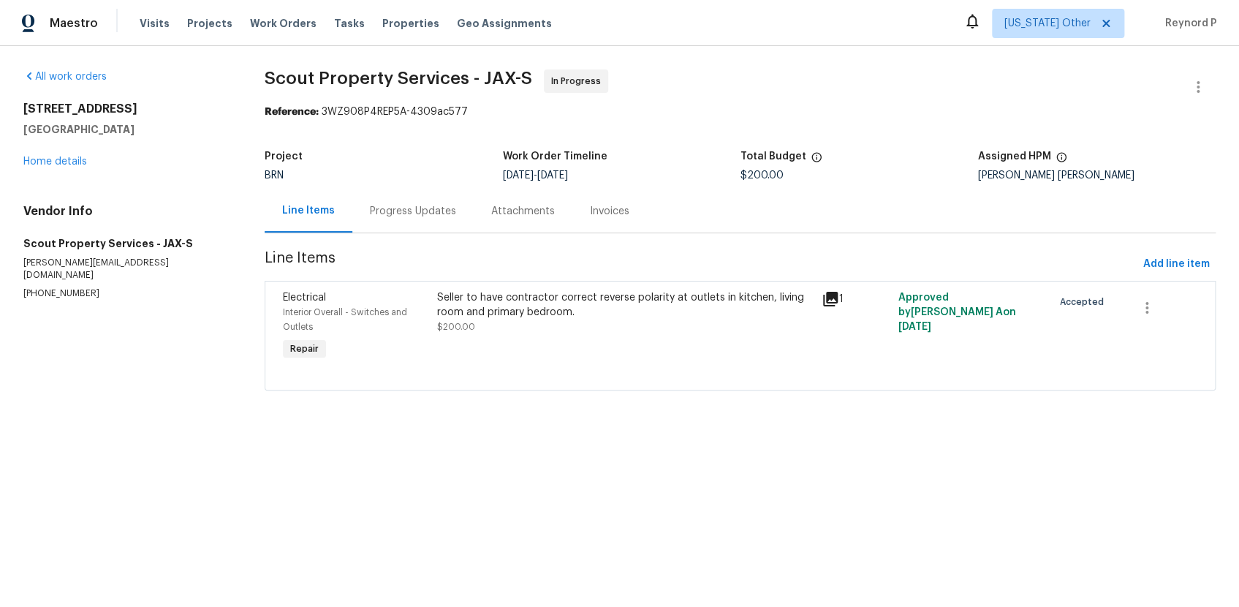
click at [415, 204] on div "Progress Updates" at bounding box center [413, 211] width 86 height 15
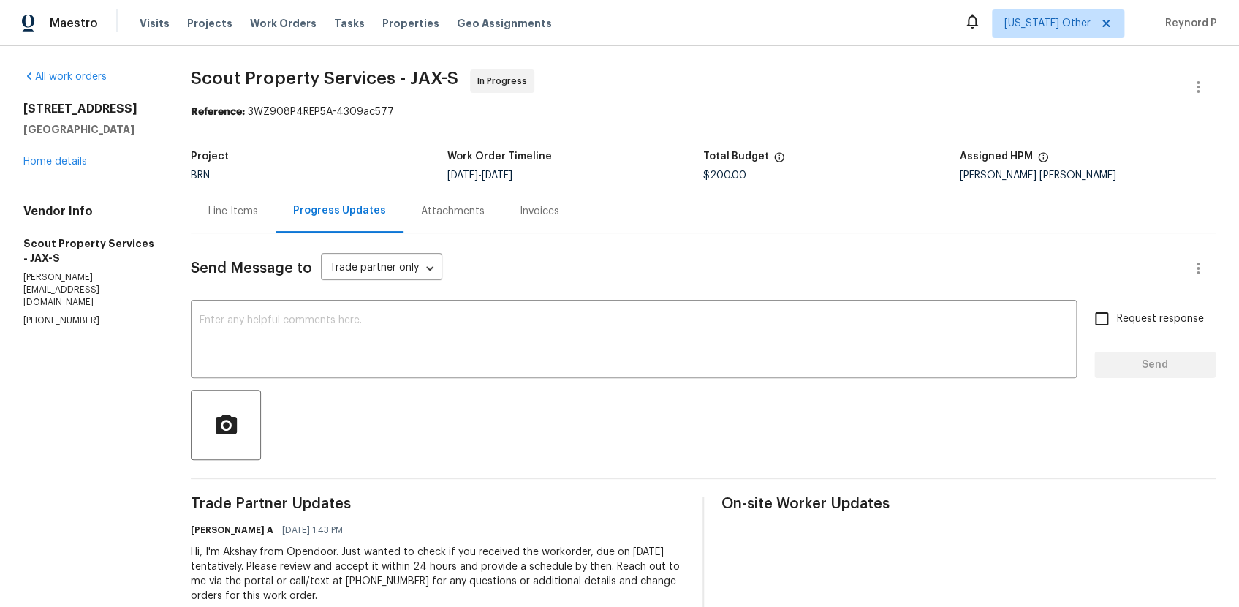
click at [233, 216] on div "Line Items" at bounding box center [233, 211] width 50 height 15
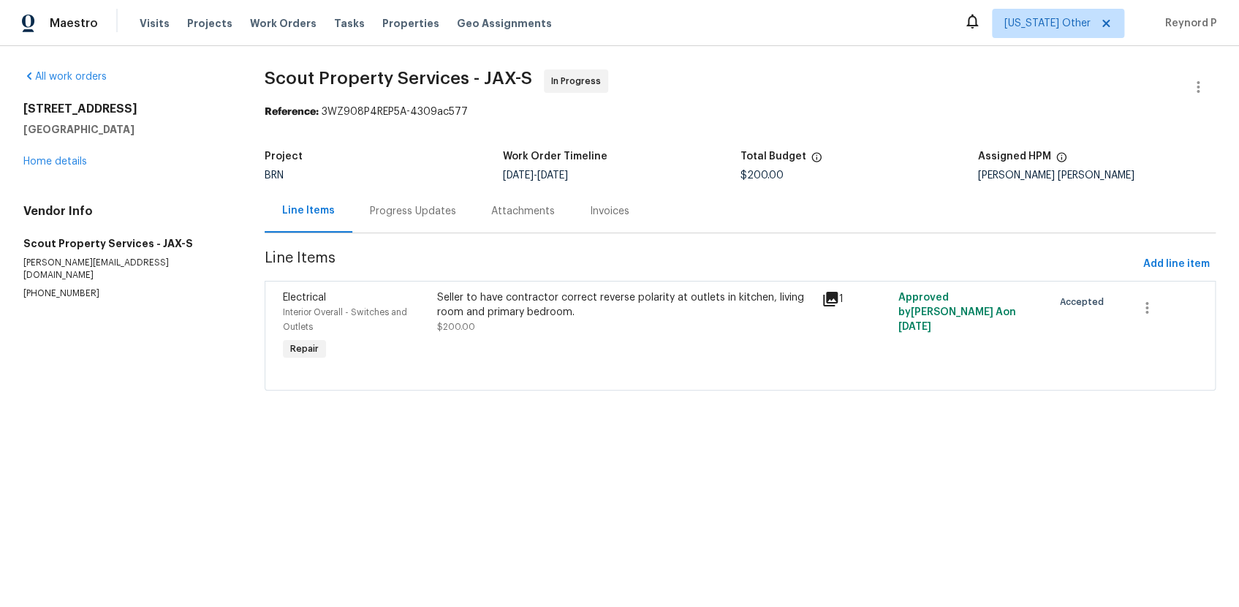
click at [534, 293] on div "Seller to have contractor correct reverse polarity at outlets in kitchen, livin…" at bounding box center [625, 304] width 376 height 29
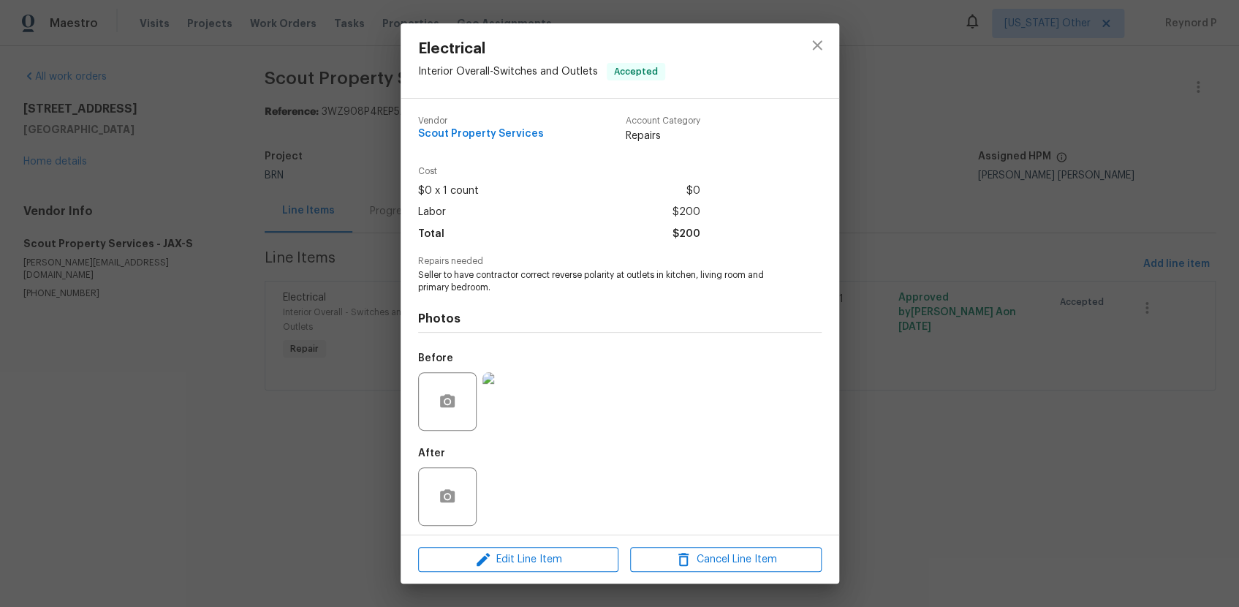
click at [321, 517] on div "Electrical Interior Overall - Switches and Outlets Accepted Vendor Scout Proper…" at bounding box center [619, 303] width 1239 height 607
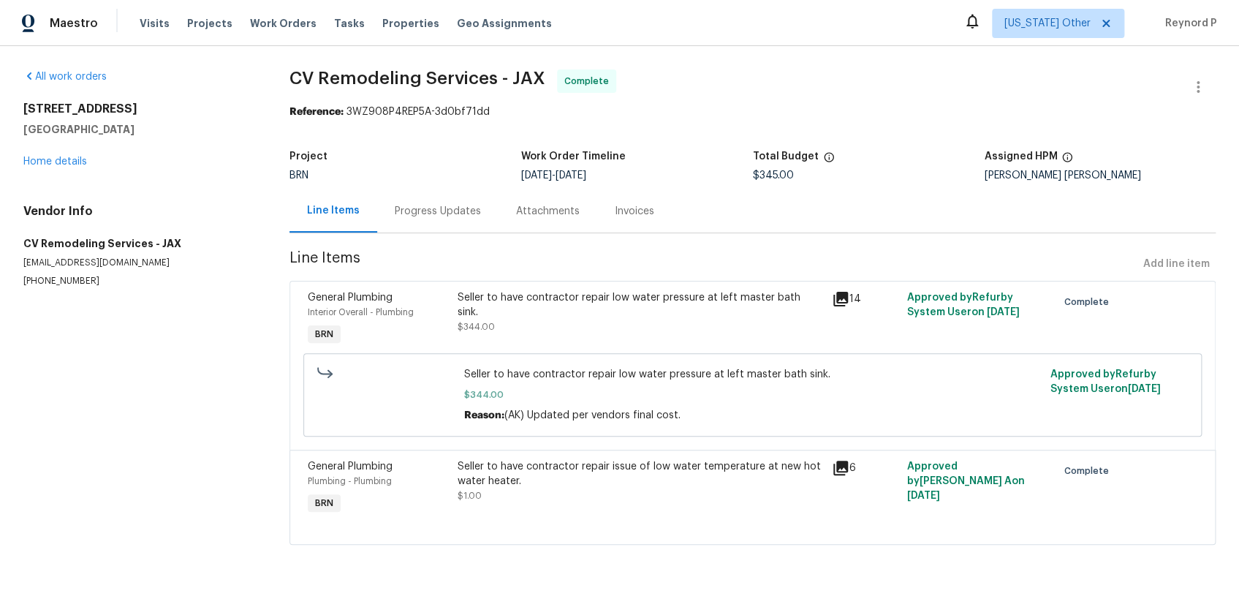
click at [441, 213] on div "Progress Updates" at bounding box center [438, 211] width 86 height 15
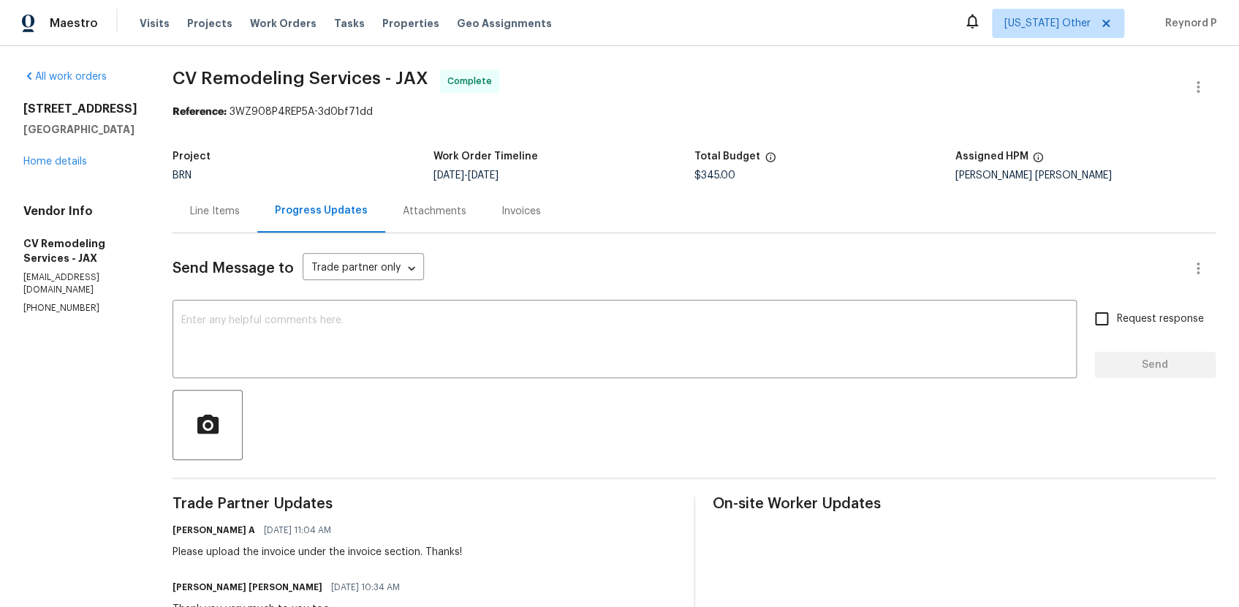
click at [214, 212] on div "Line Items" at bounding box center [215, 211] width 50 height 15
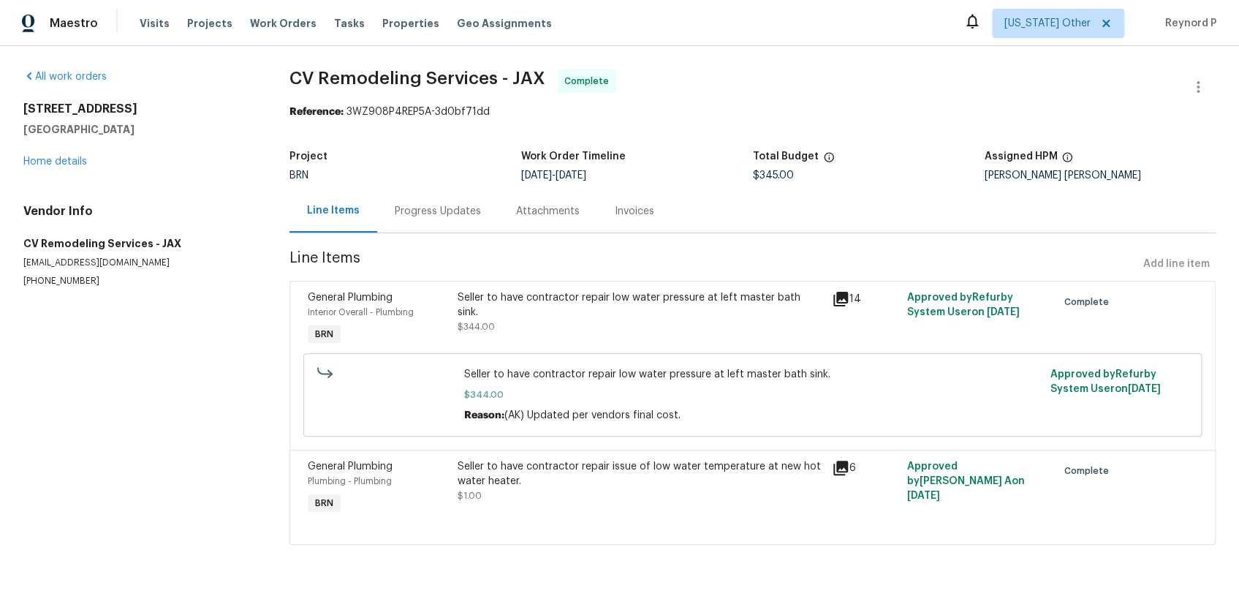
click at [490, 301] on div "Seller to have contractor repair low water pressure at left master bath sink." at bounding box center [640, 304] width 365 height 29
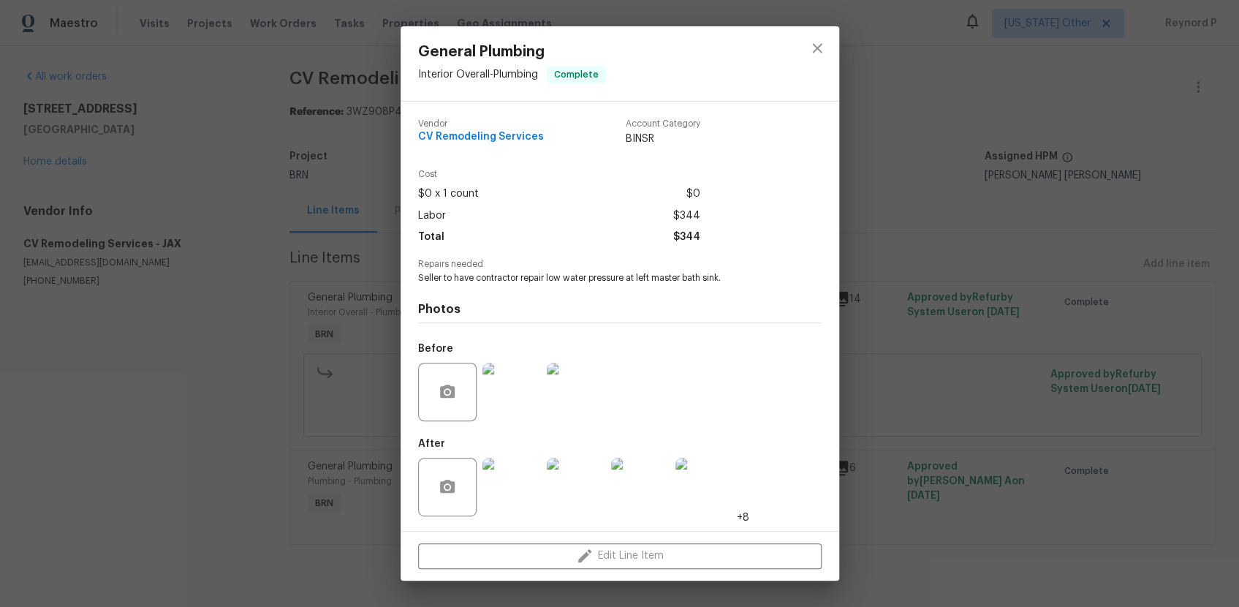
click at [219, 452] on div "General Plumbing Interior Overall - Plumbing Complete Vendor CV Remodeling Serv…" at bounding box center [619, 303] width 1239 height 607
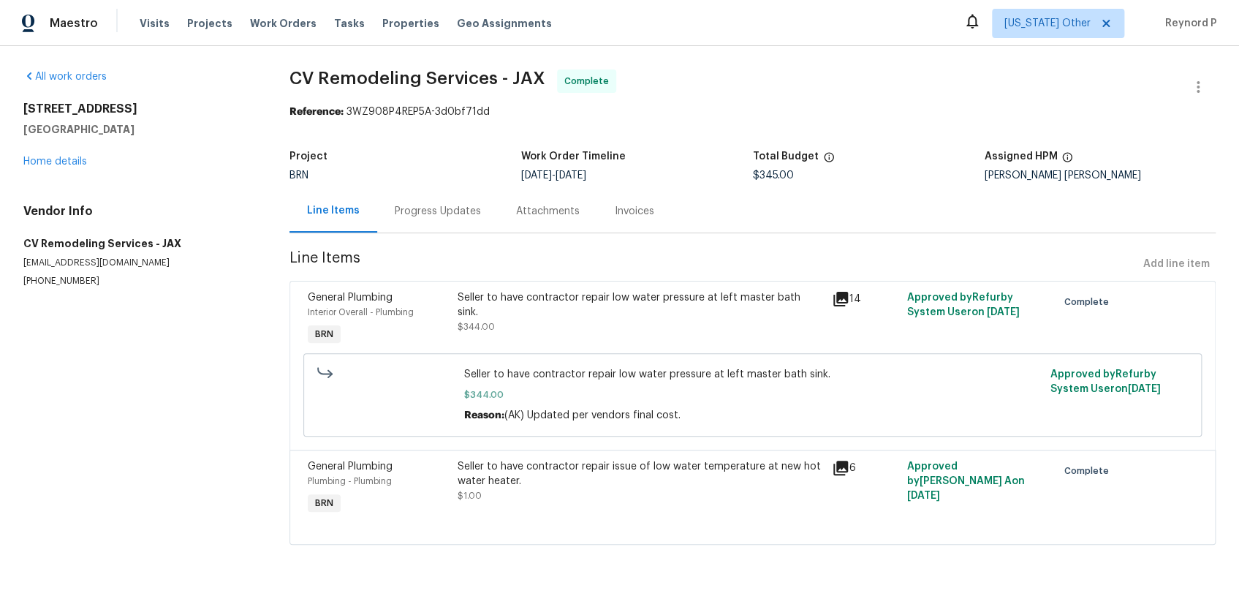
click at [540, 482] on div "Seller to have contractor repair issue of low water temperature at new hot wate…" at bounding box center [640, 473] width 365 height 29
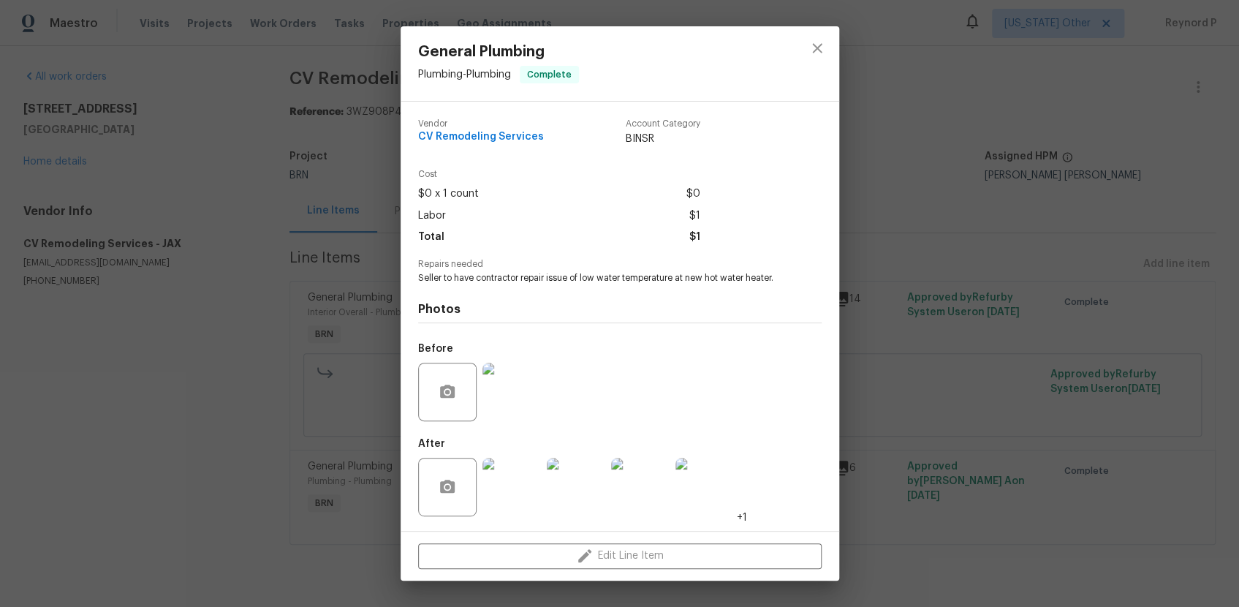
click at [186, 476] on div "General Plumbing Plumbing - Plumbing Complete Vendor CV Remodeling Services Acc…" at bounding box center [619, 303] width 1239 height 607
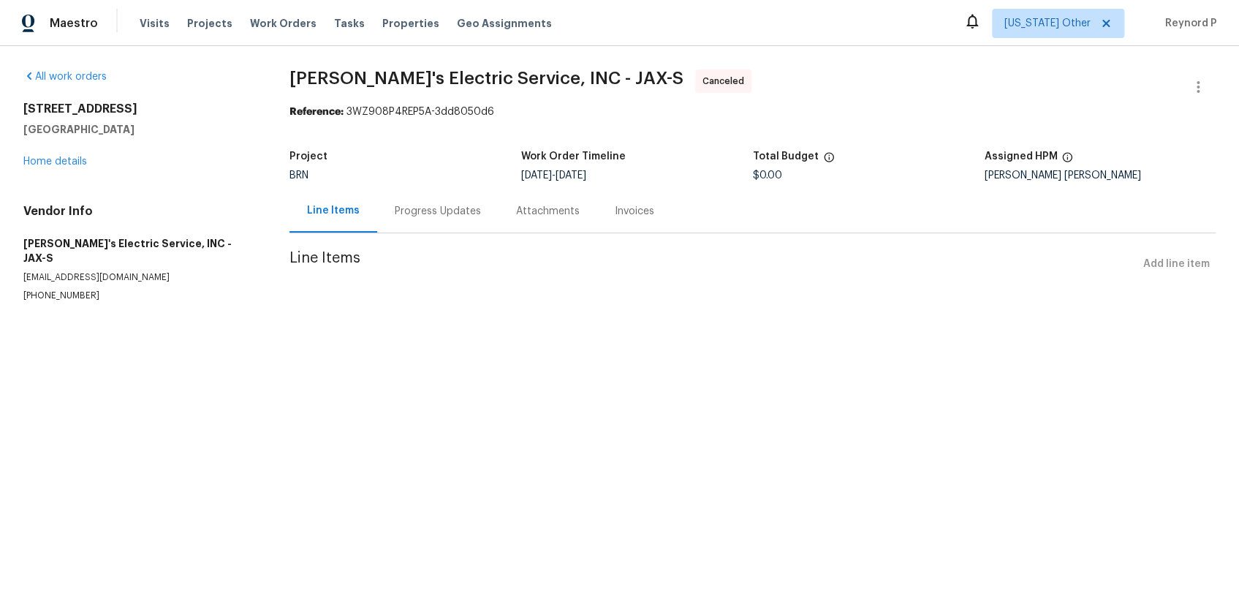
click at [427, 207] on div "Progress Updates" at bounding box center [438, 211] width 86 height 15
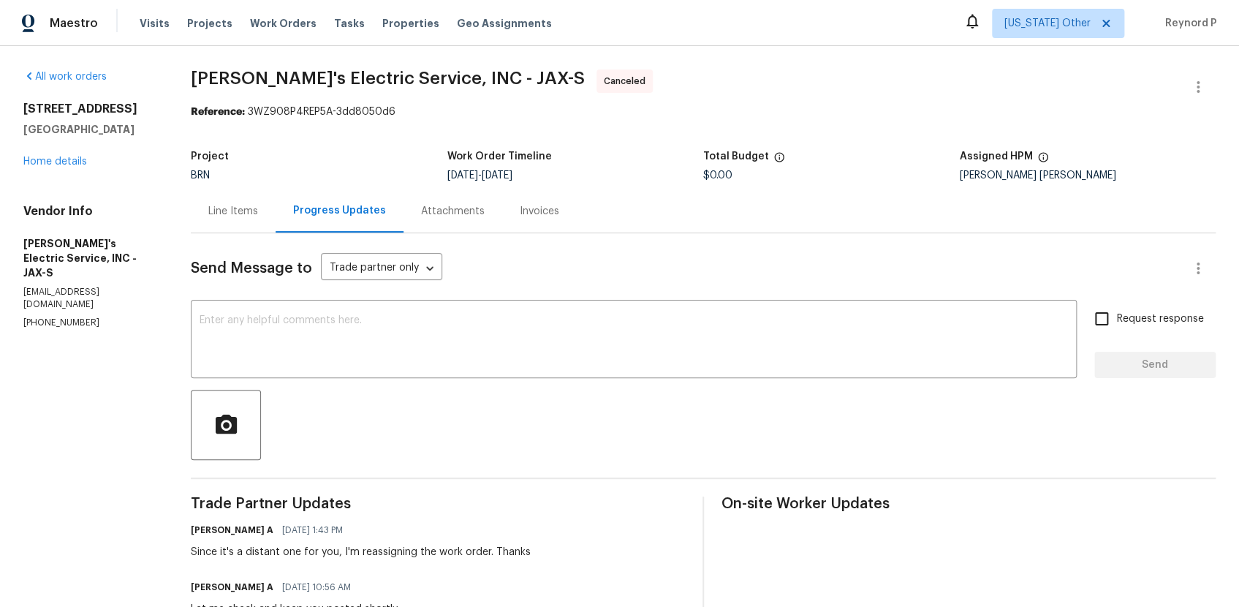
scroll to position [224, 0]
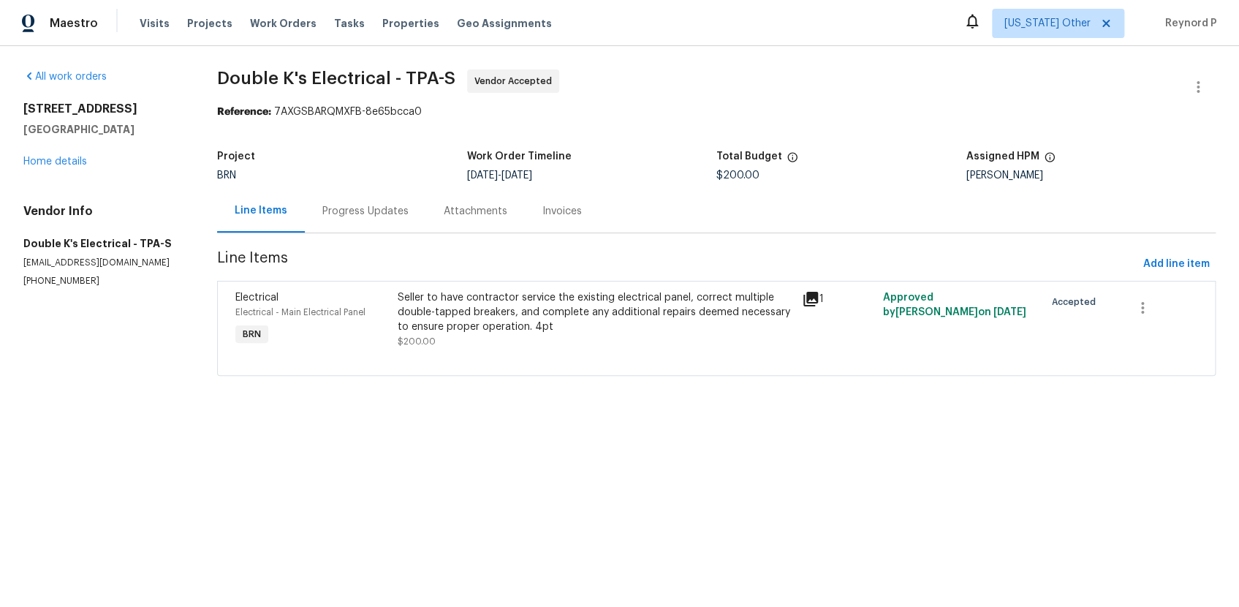
click at [379, 210] on div "Progress Updates" at bounding box center [365, 211] width 86 height 15
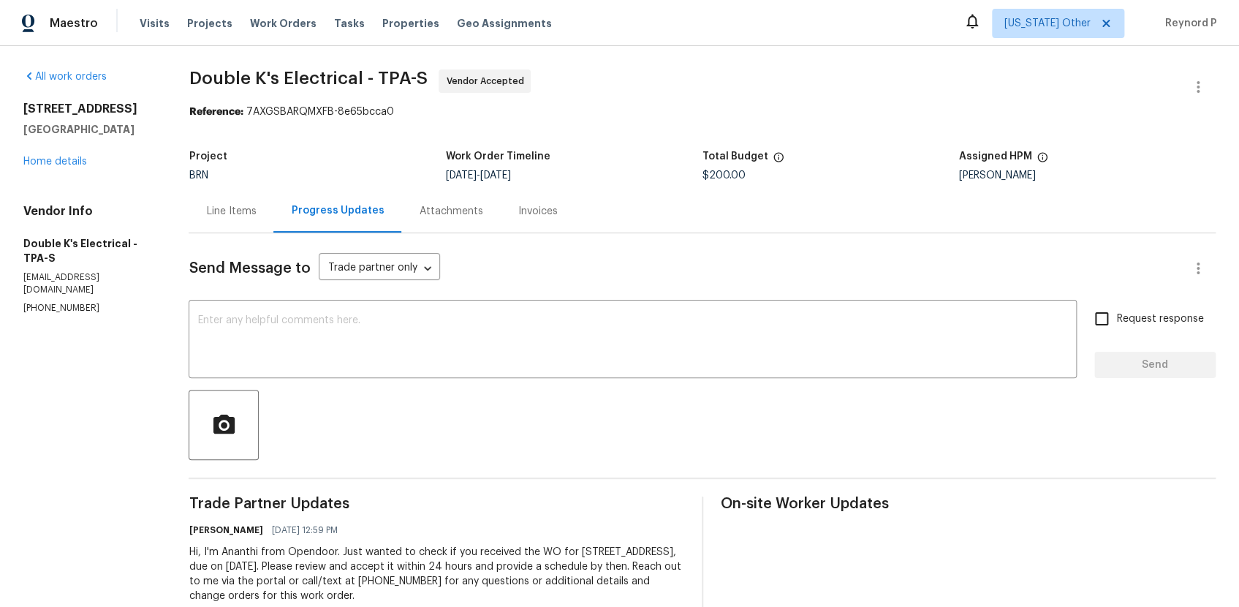
scroll to position [38, 0]
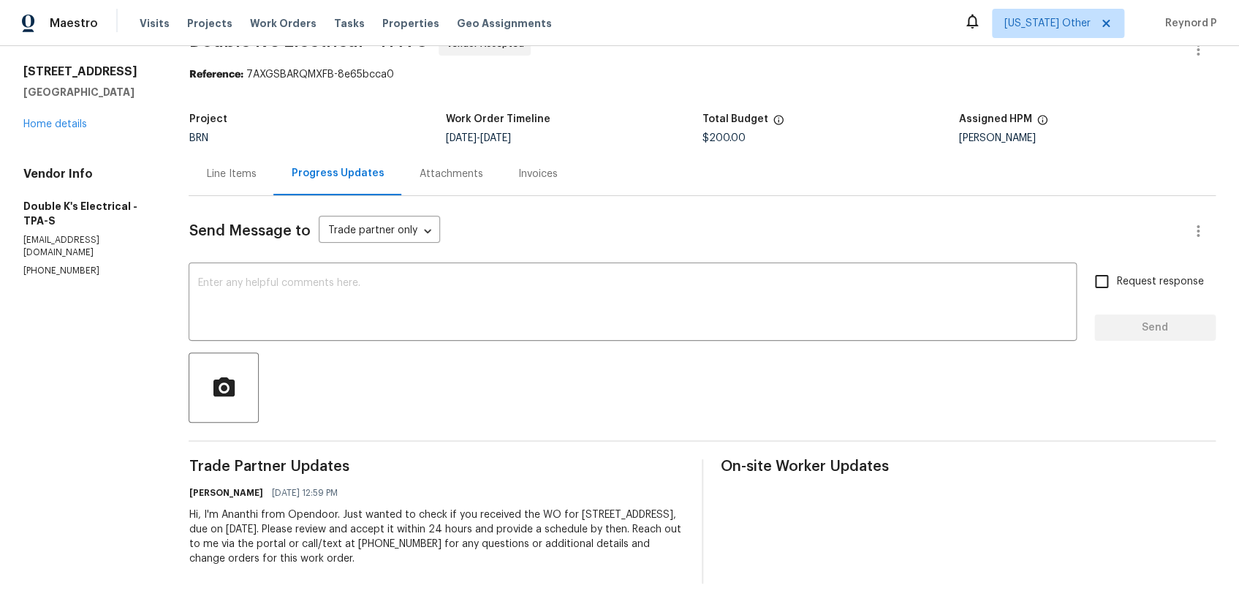
click at [81, 428] on section "All work orders [STREET_ADDRESS] Home details Vendor Info Double K's Electrical…" at bounding box center [88, 307] width 130 height 551
click at [216, 164] on div "Line Items" at bounding box center [231, 173] width 85 height 43
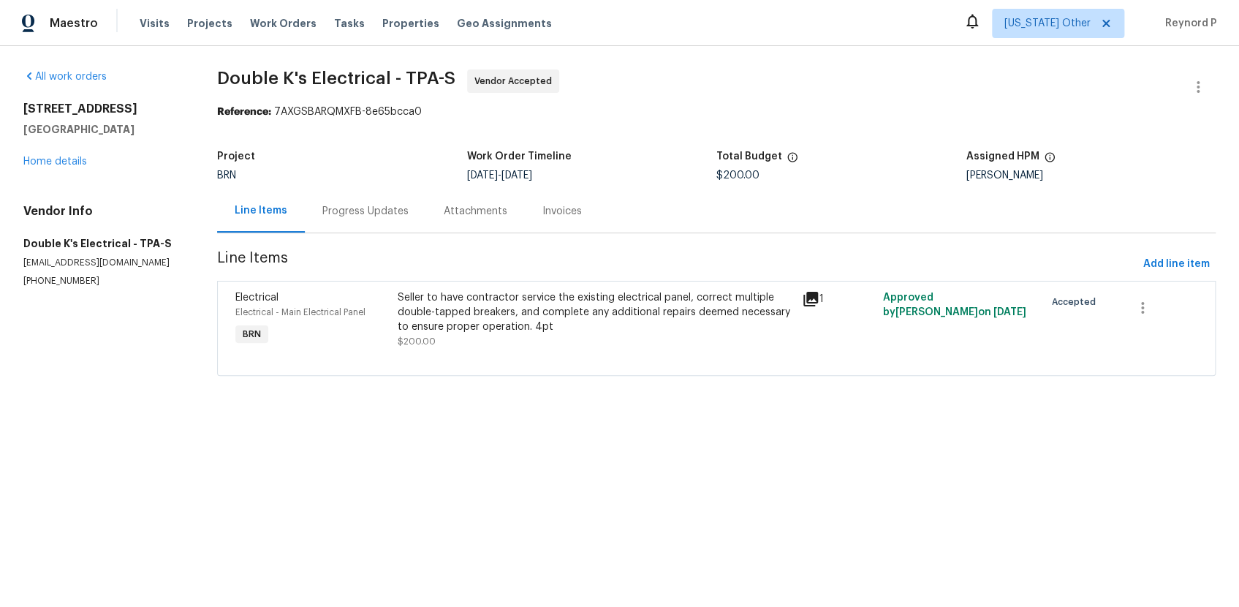
click at [543, 319] on div "Seller to have contractor service the existing electrical panel, correct multip…" at bounding box center [595, 312] width 395 height 44
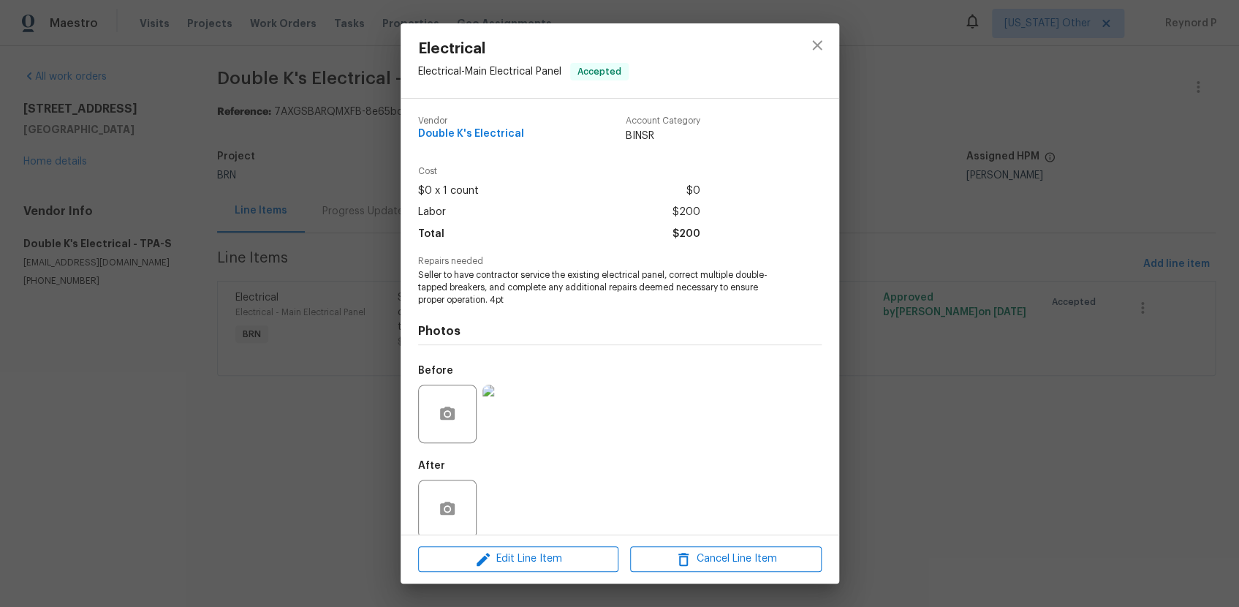
click at [319, 455] on div "Electrical Electrical - Main Electrical Panel Accepted Vendor Double K's Electr…" at bounding box center [619, 303] width 1239 height 607
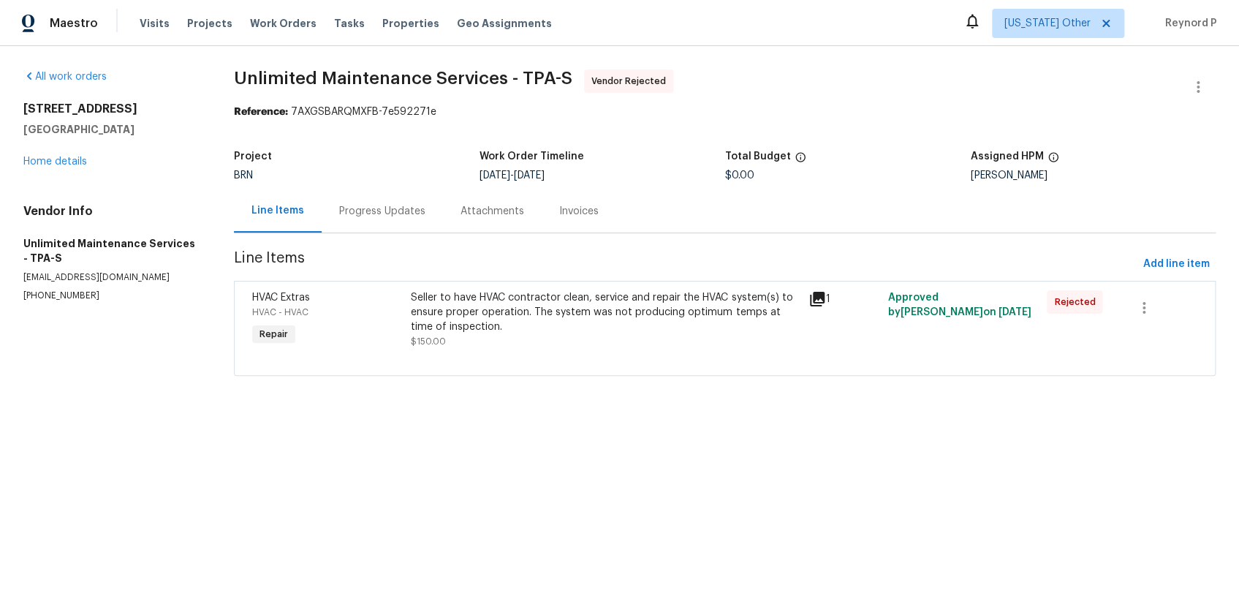
click at [476, 311] on div "Seller to have HVAC contractor clean, service and repair the HVAC system(s) to …" at bounding box center [605, 312] width 389 height 44
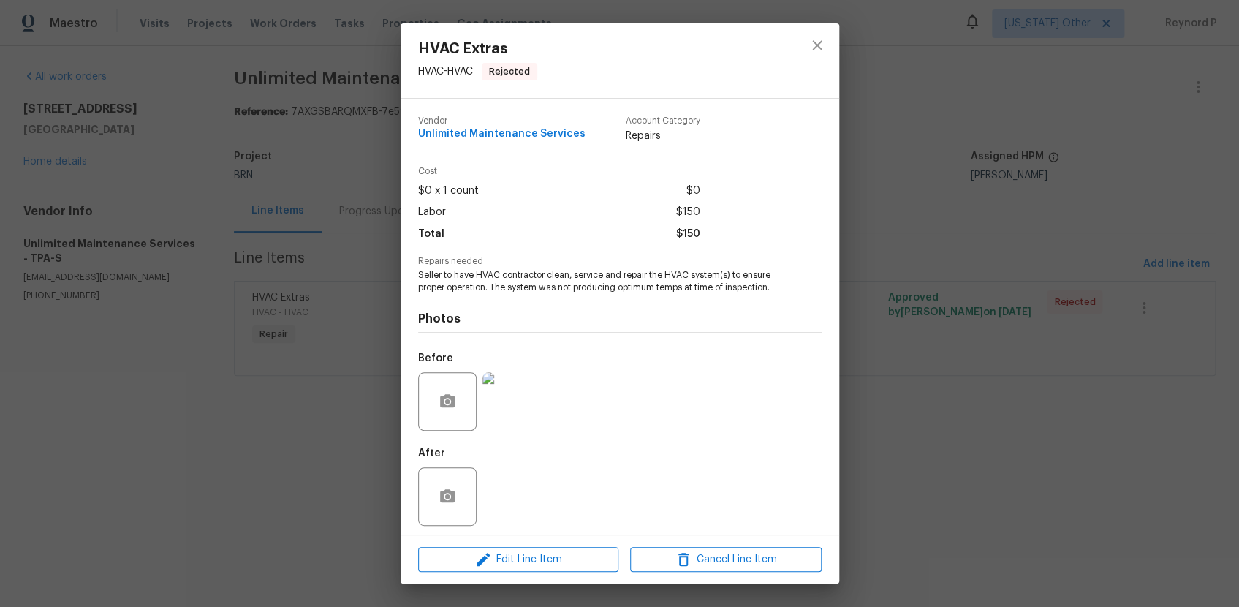
click at [322, 460] on div "HVAC Extras HVAC - HVAC Rejected Vendor Unlimited Maintenance Services Account …" at bounding box center [619, 303] width 1239 height 607
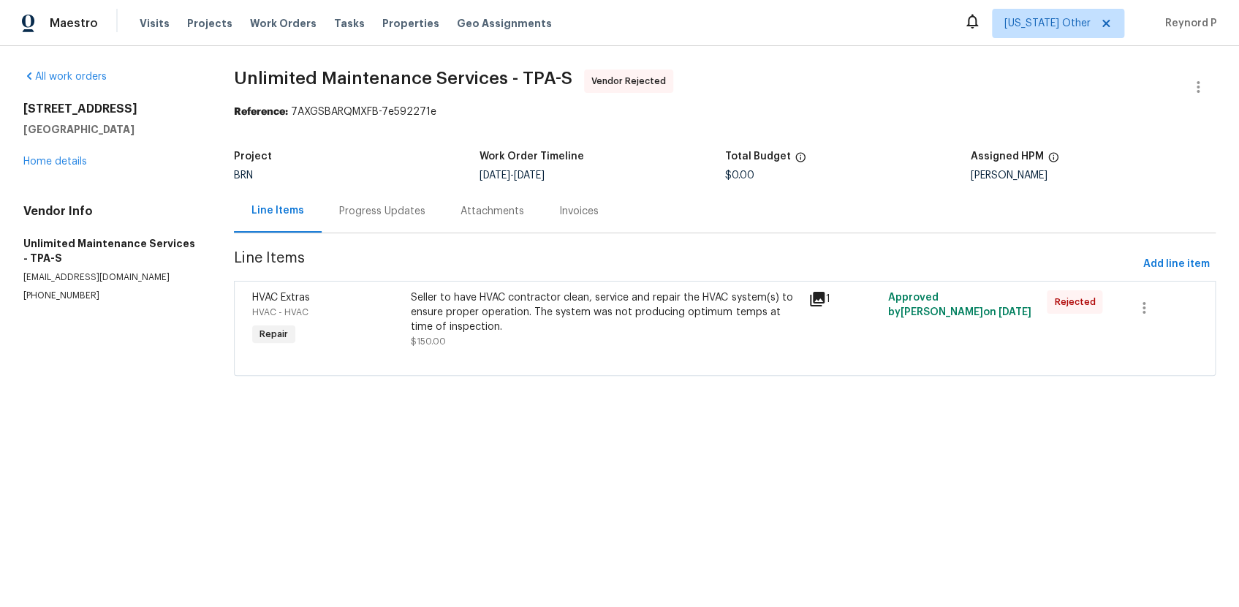
click at [362, 197] on div "Progress Updates" at bounding box center [382, 210] width 121 height 43
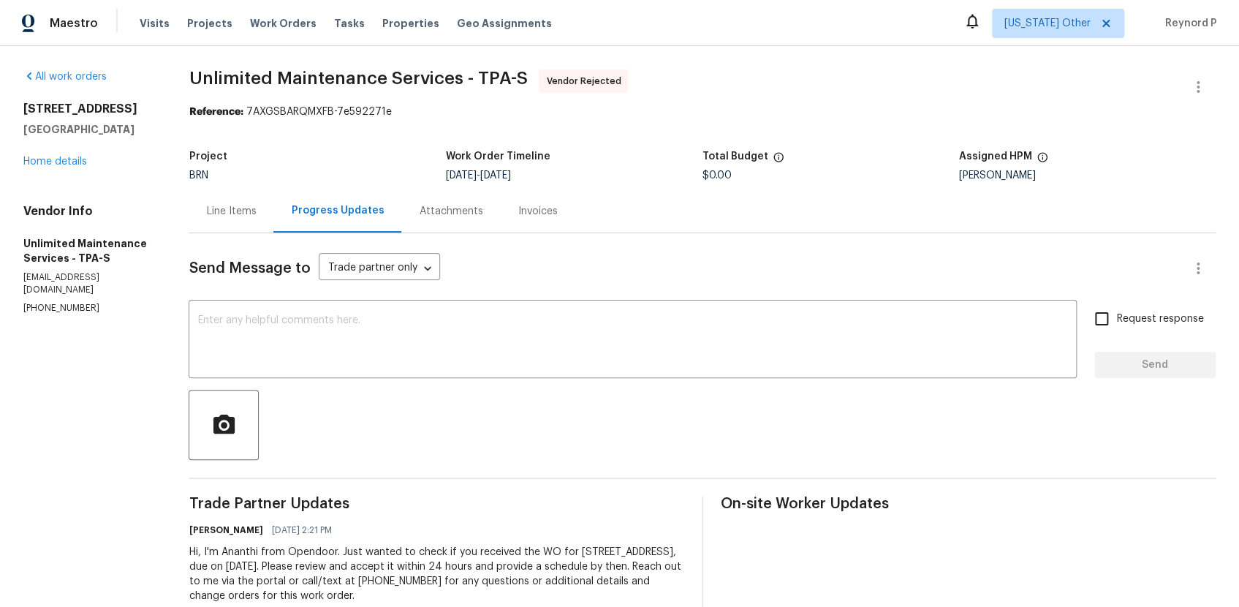
click at [232, 216] on div "Line Items" at bounding box center [231, 211] width 50 height 15
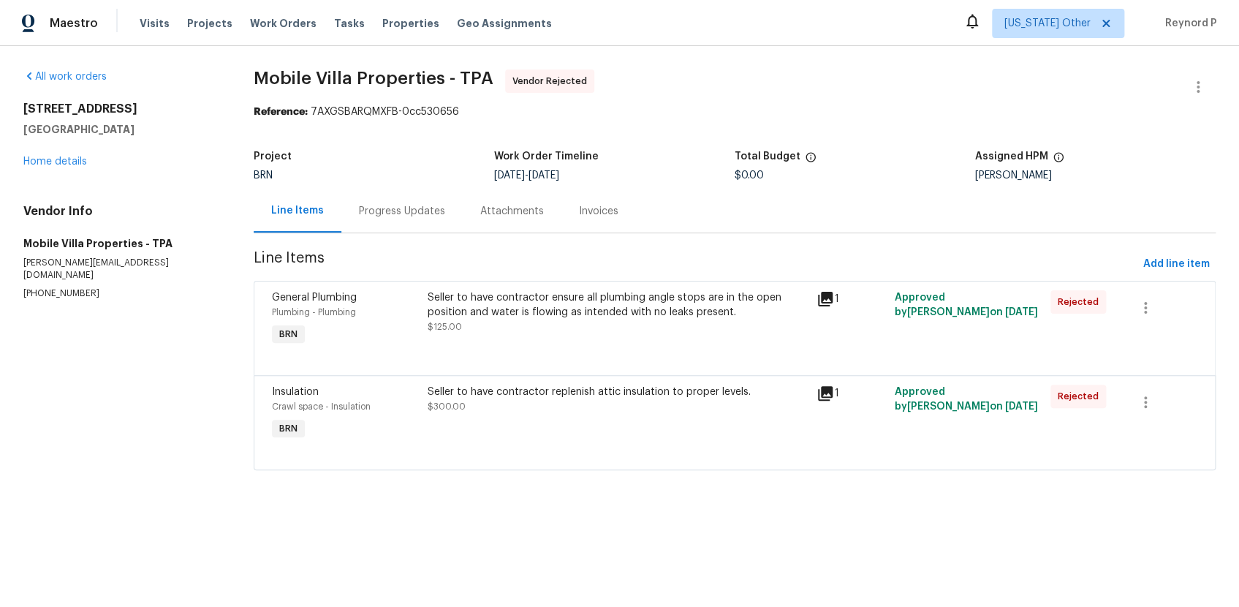
click at [561, 307] on div "Seller to have contractor ensure all plumbing angle stops are in the open posit…" at bounding box center [618, 304] width 381 height 29
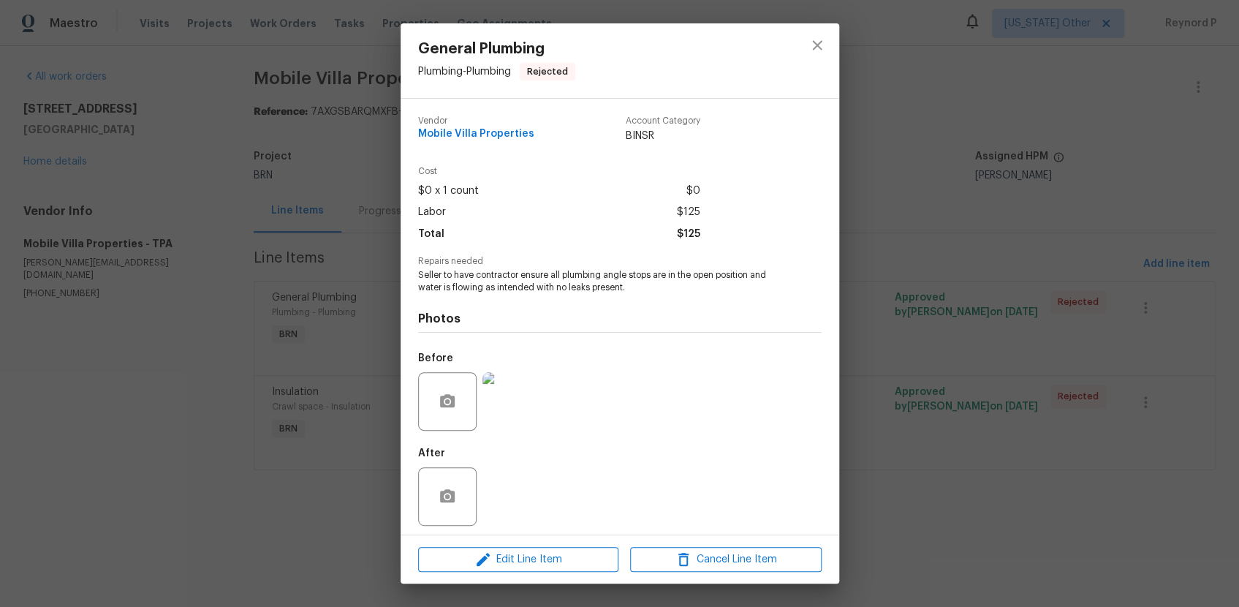
click at [289, 545] on div "General Plumbing Plumbing - Plumbing Rejected Vendor Mobile Villa Properties Ac…" at bounding box center [619, 303] width 1239 height 607
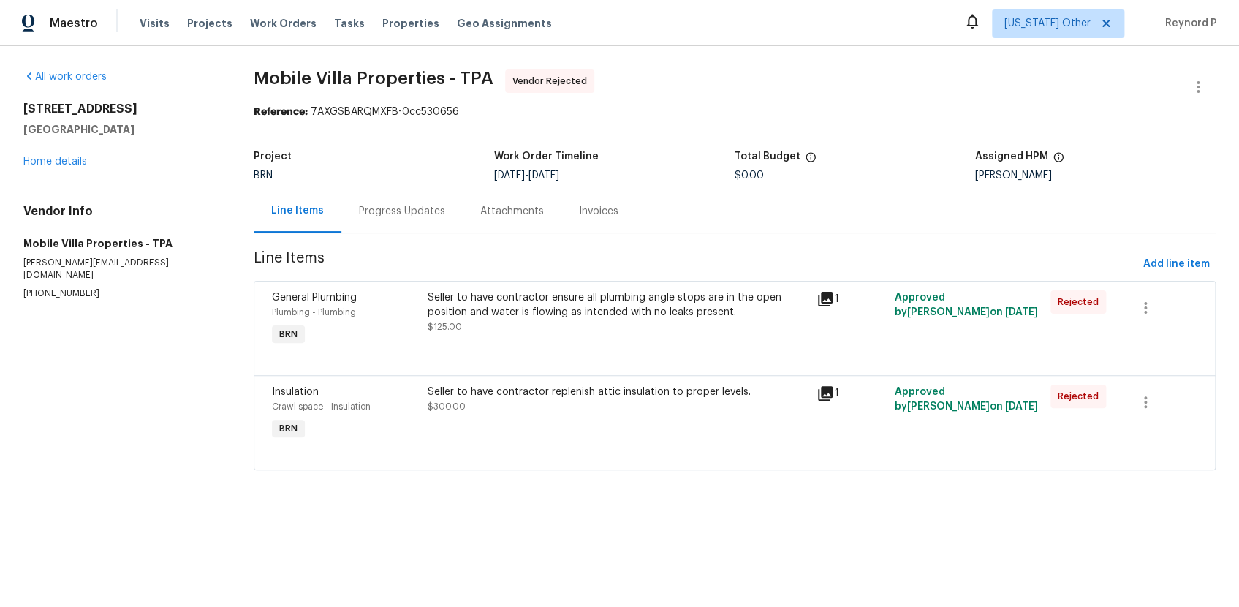
click at [512, 418] on div "Seller to have contractor replenish attic insulation to proper levels. $300.00" at bounding box center [618, 413] width 390 height 67
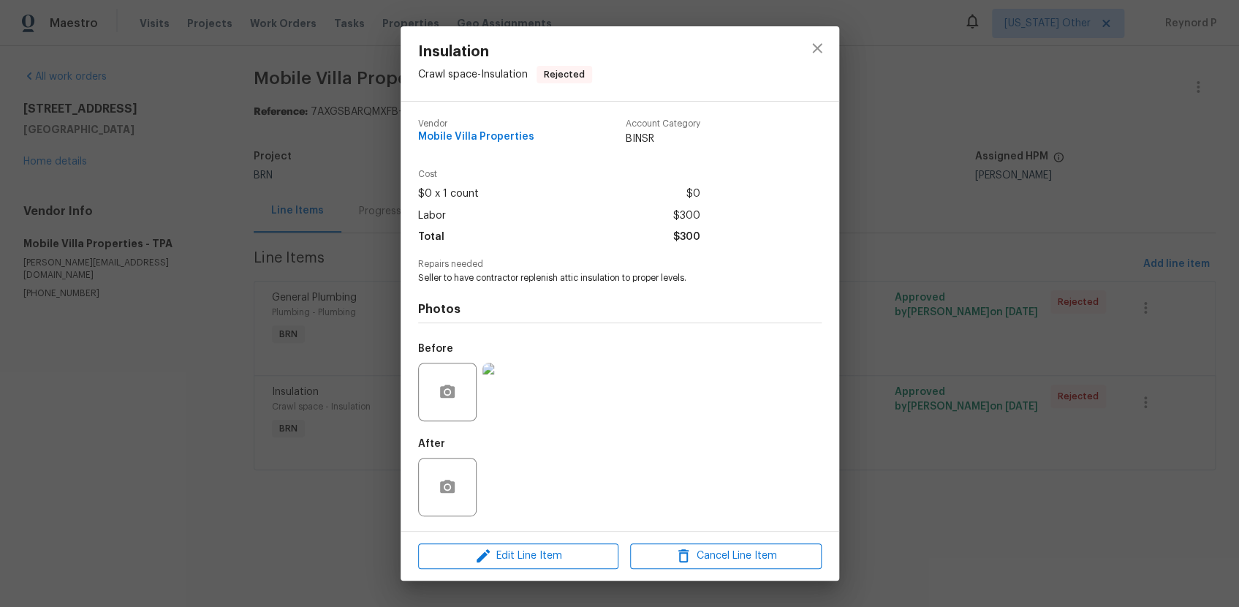
click at [287, 530] on div "Insulation Crawl space - Insulation Rejected Vendor Mobile Villa Properties Acc…" at bounding box center [619, 303] width 1239 height 607
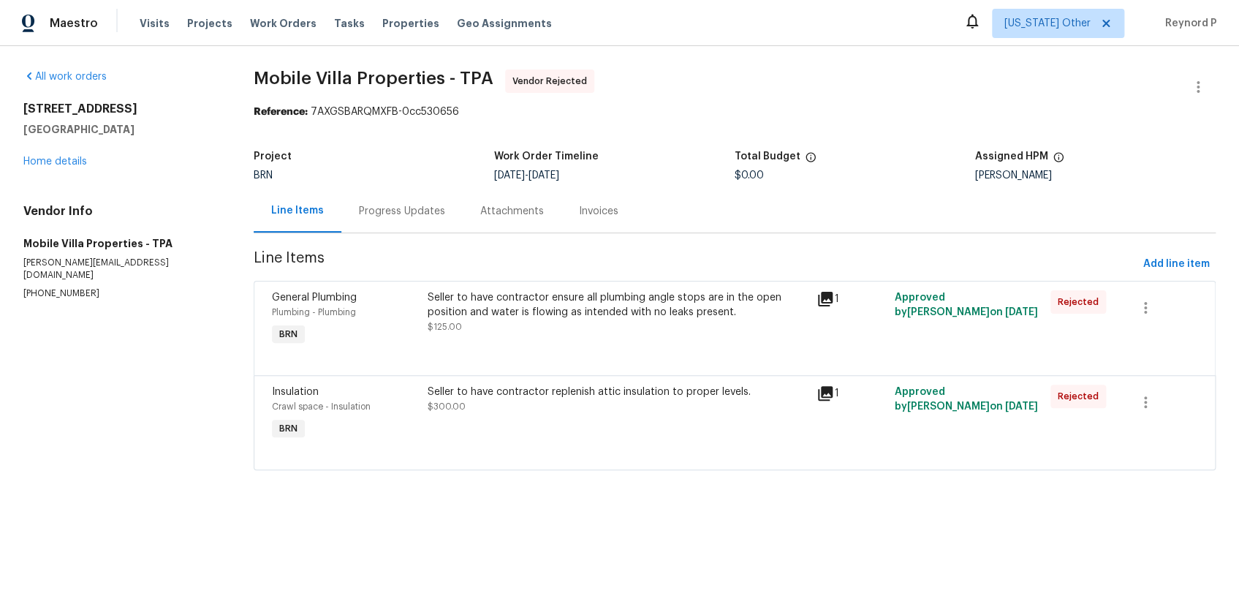
click at [365, 224] on div "Progress Updates" at bounding box center [401, 210] width 121 height 43
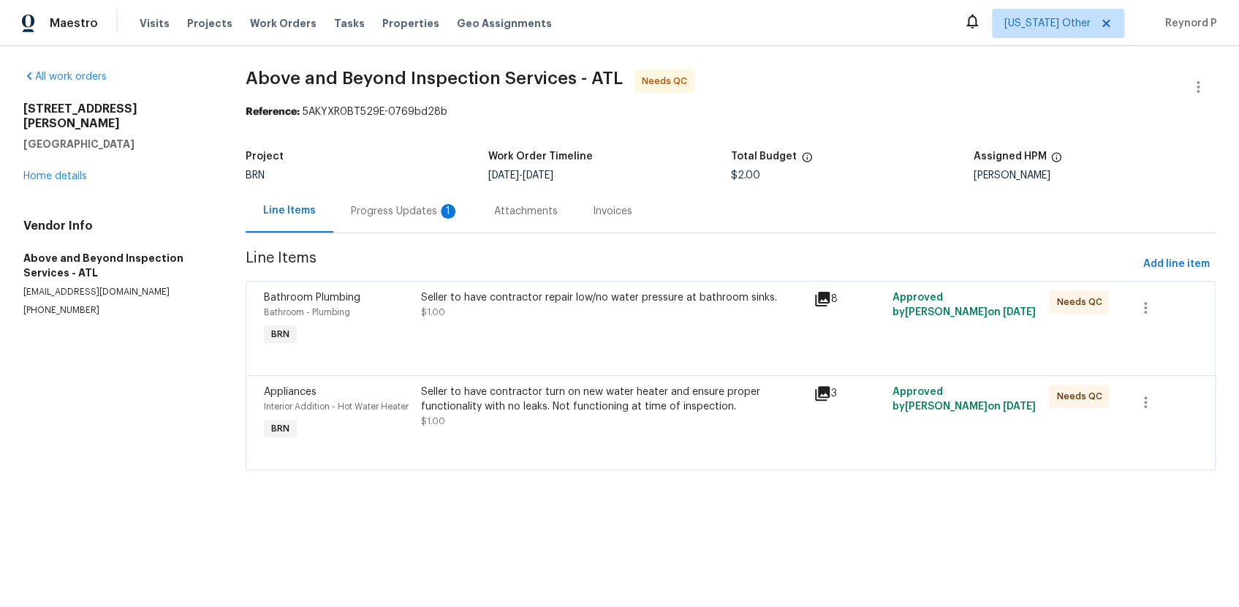
click at [506, 303] on div "Seller to have contractor repair low/no water pressure at bathroom sinks." at bounding box center [613, 297] width 384 height 15
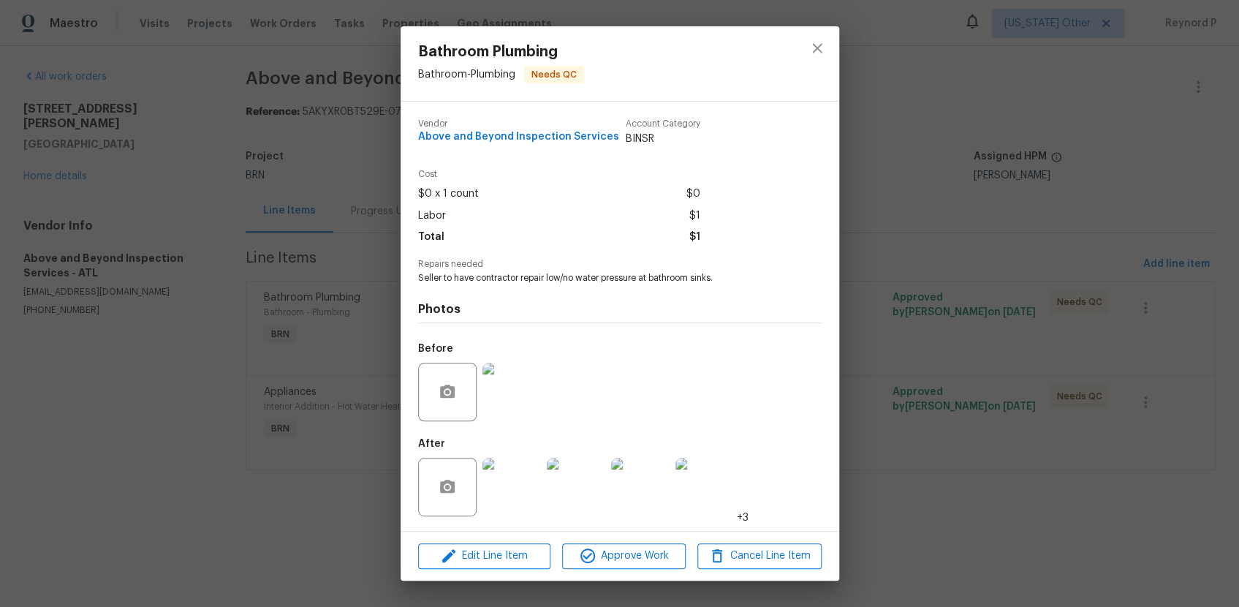
click at [282, 524] on div "Bathroom Plumbing Bathroom - Plumbing Needs QC Vendor Above and Beyond Inspecti…" at bounding box center [619, 303] width 1239 height 607
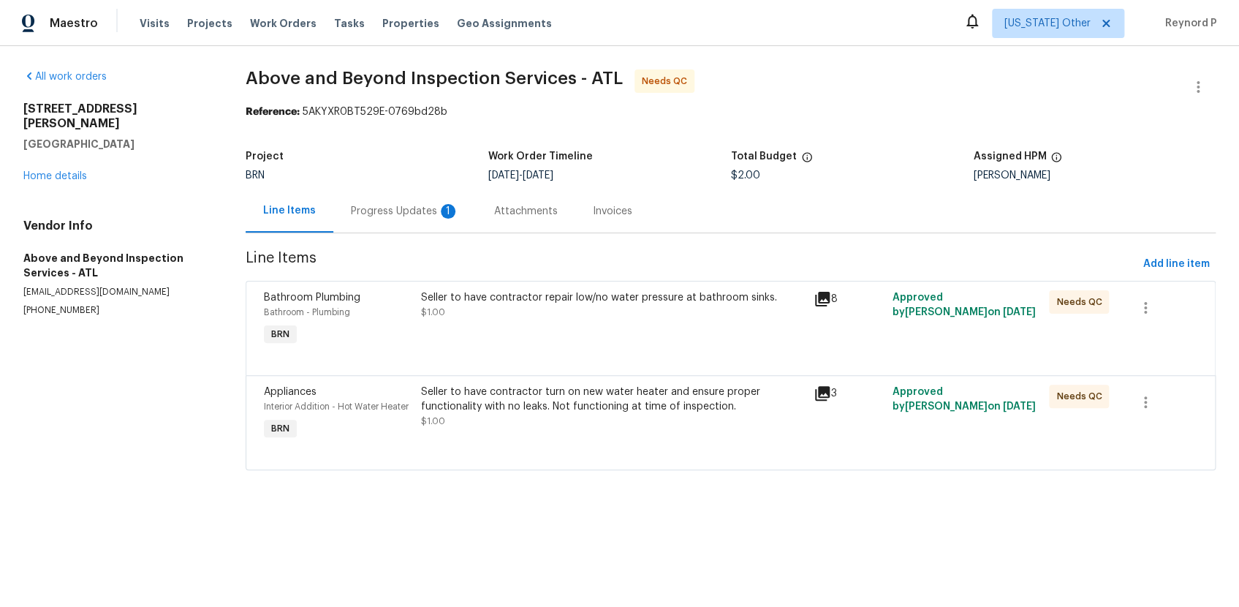
click at [548, 406] on div "Seller to have contractor turn on new water heater and ensure proper functional…" at bounding box center [613, 398] width 384 height 29
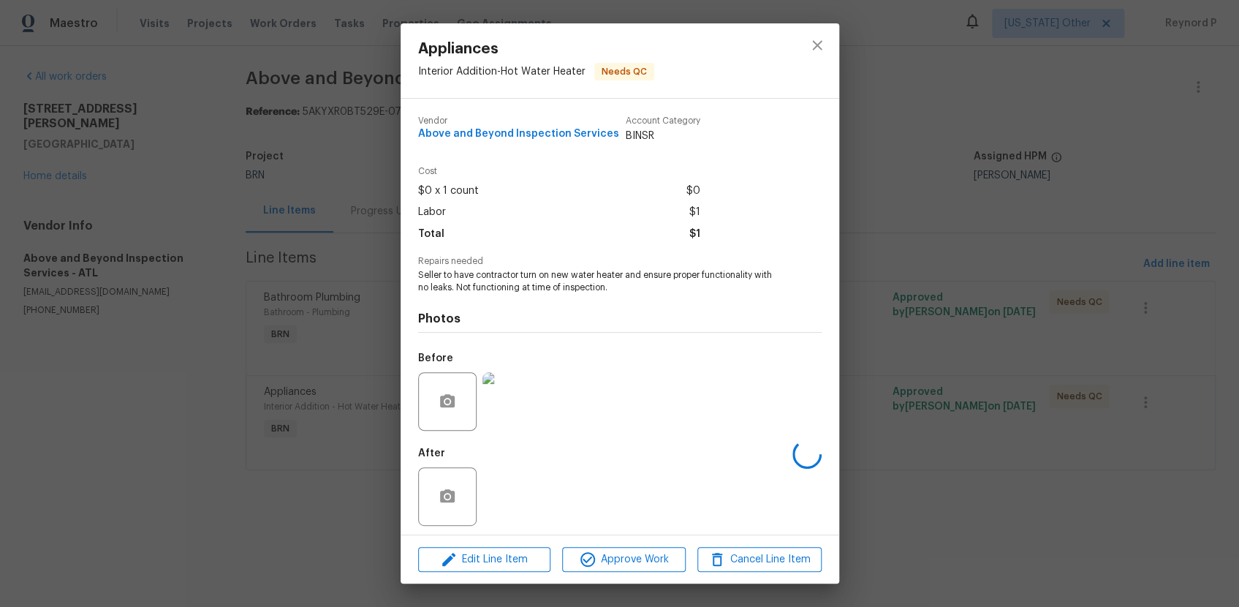
click at [336, 539] on div "Appliances Interior Addition - Hot Water Heater Needs QC Vendor Above and Beyon…" at bounding box center [619, 303] width 1239 height 607
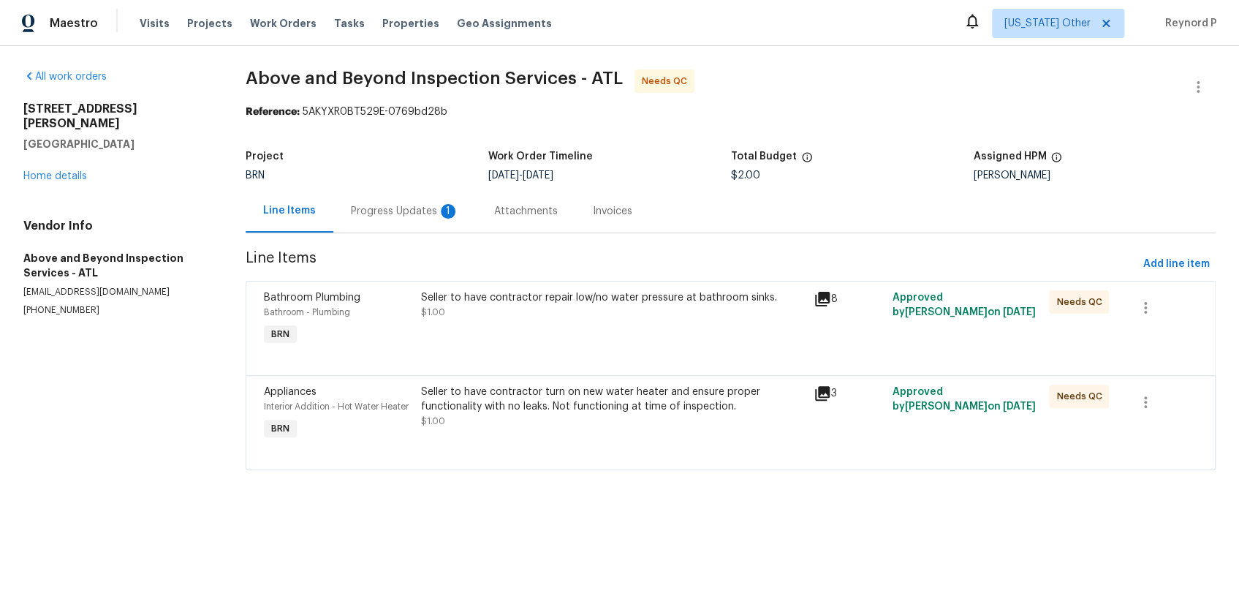
click at [400, 219] on div "Progress Updates 1" at bounding box center [405, 211] width 108 height 15
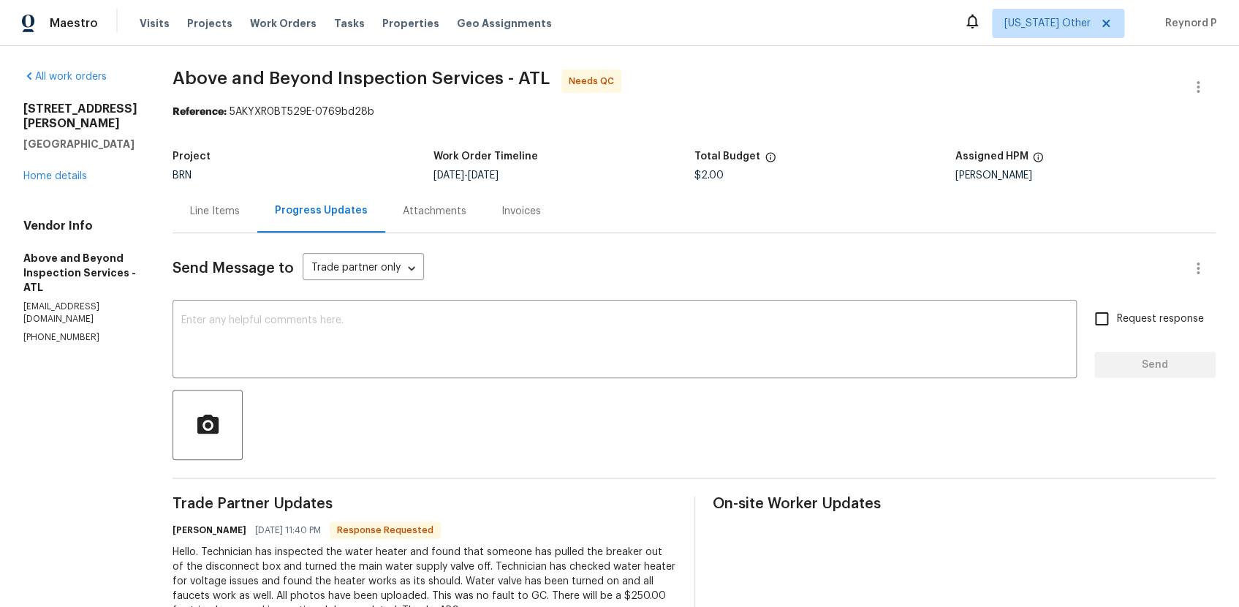
click at [257, 200] on div "Line Items" at bounding box center [214, 210] width 85 height 43
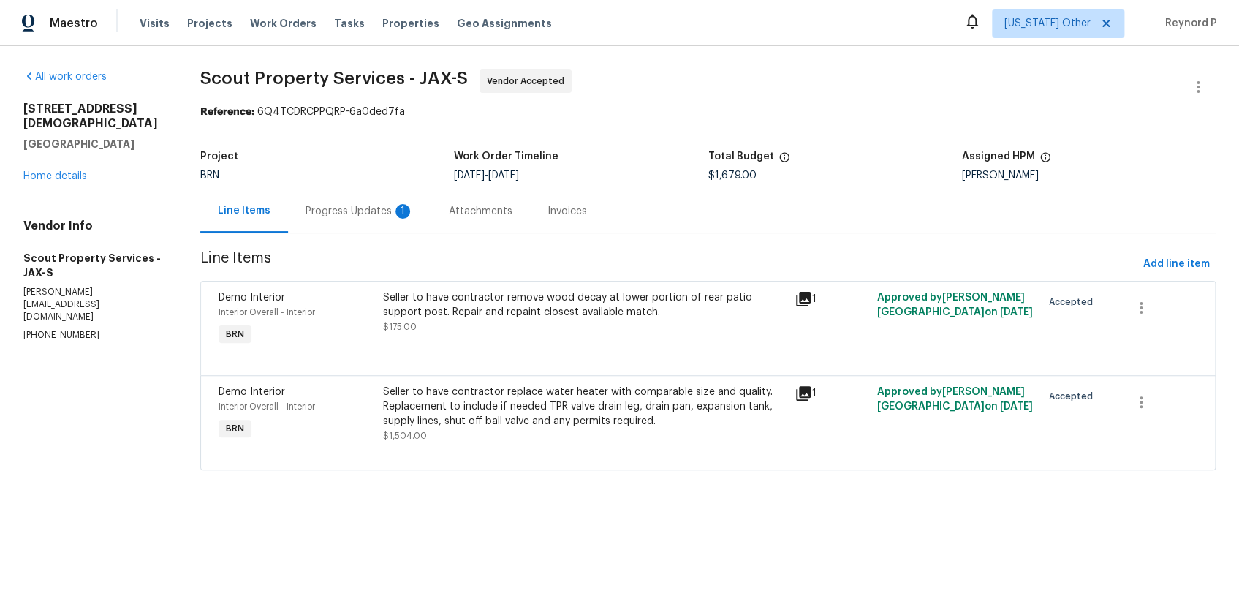
click at [393, 212] on div "Progress Updates 1" at bounding box center [359, 211] width 108 height 15
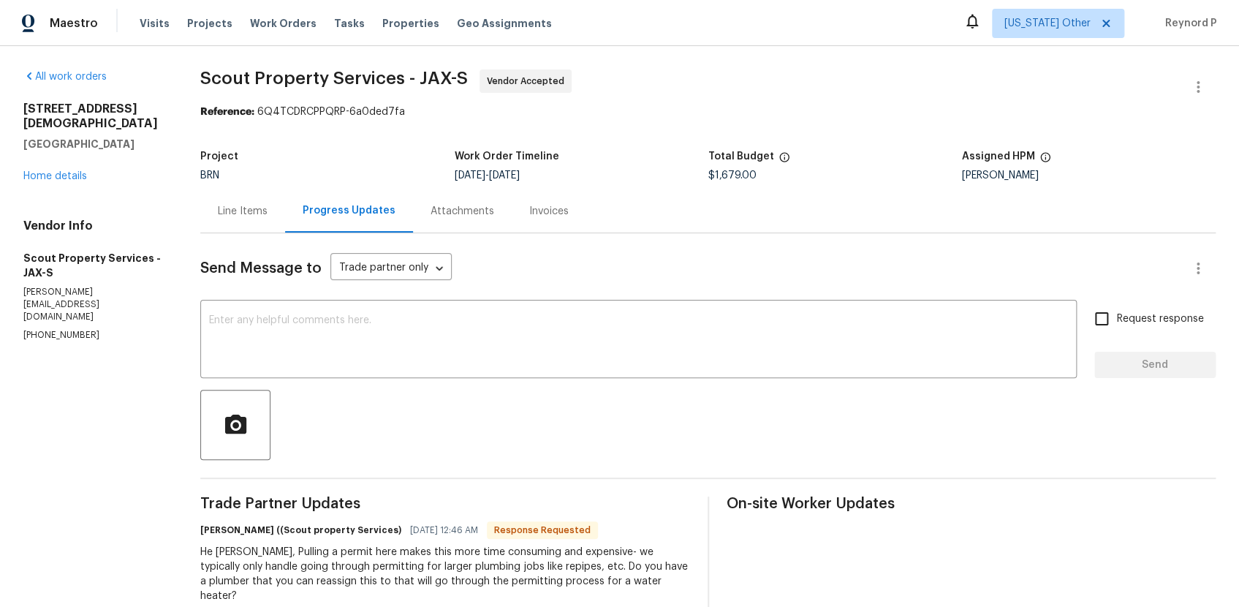
click at [248, 214] on div "Line Items" at bounding box center [243, 211] width 50 height 15
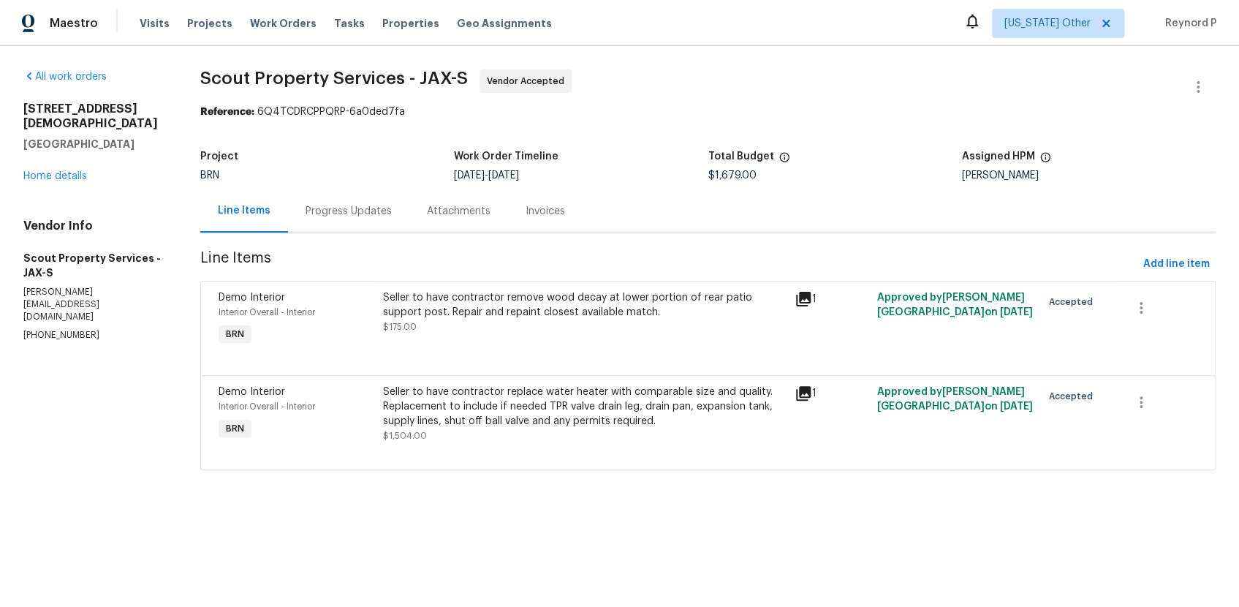
click at [593, 315] on div "Seller to have contractor remove wood decay at lower portion of rear patio supp…" at bounding box center [584, 304] width 403 height 29
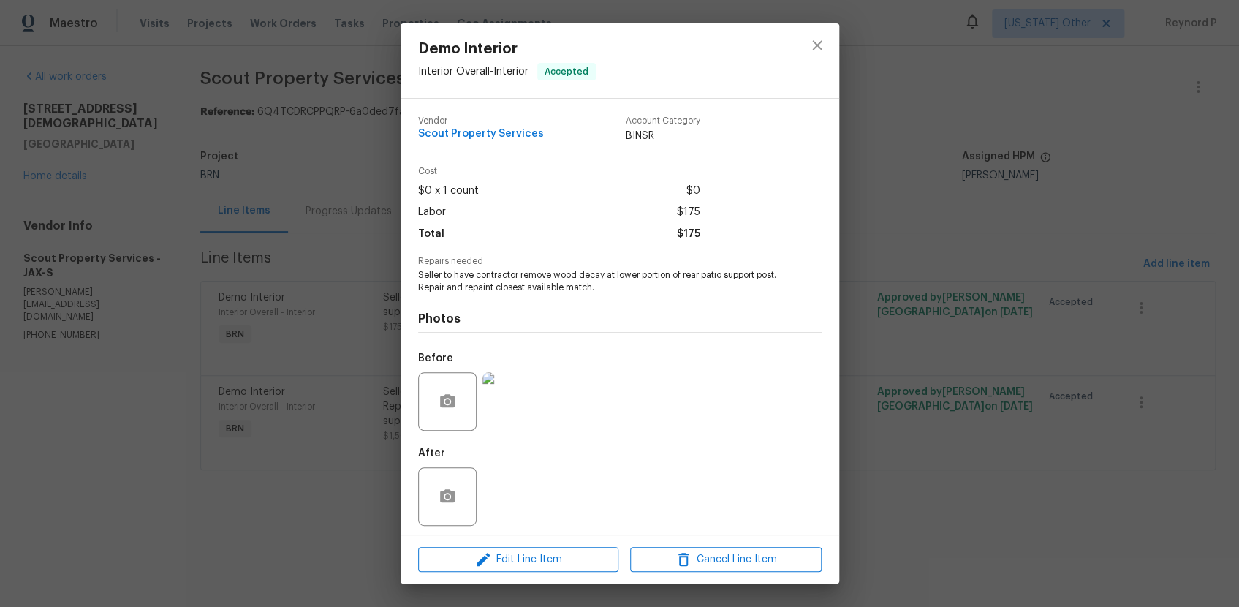
click at [313, 547] on div "Demo Interior Interior Overall - Interior Accepted Vendor Scout Property Servic…" at bounding box center [619, 303] width 1239 height 607
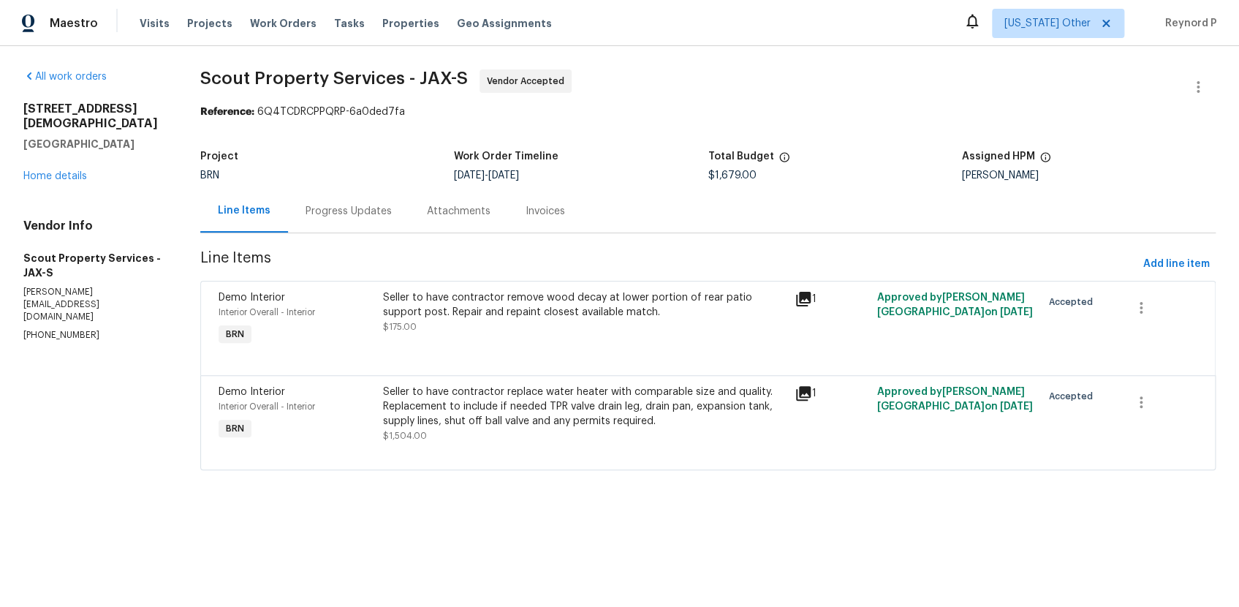
click at [497, 416] on div "Seller to have contractor replace water heater with comparable size and quality…" at bounding box center [584, 406] width 403 height 44
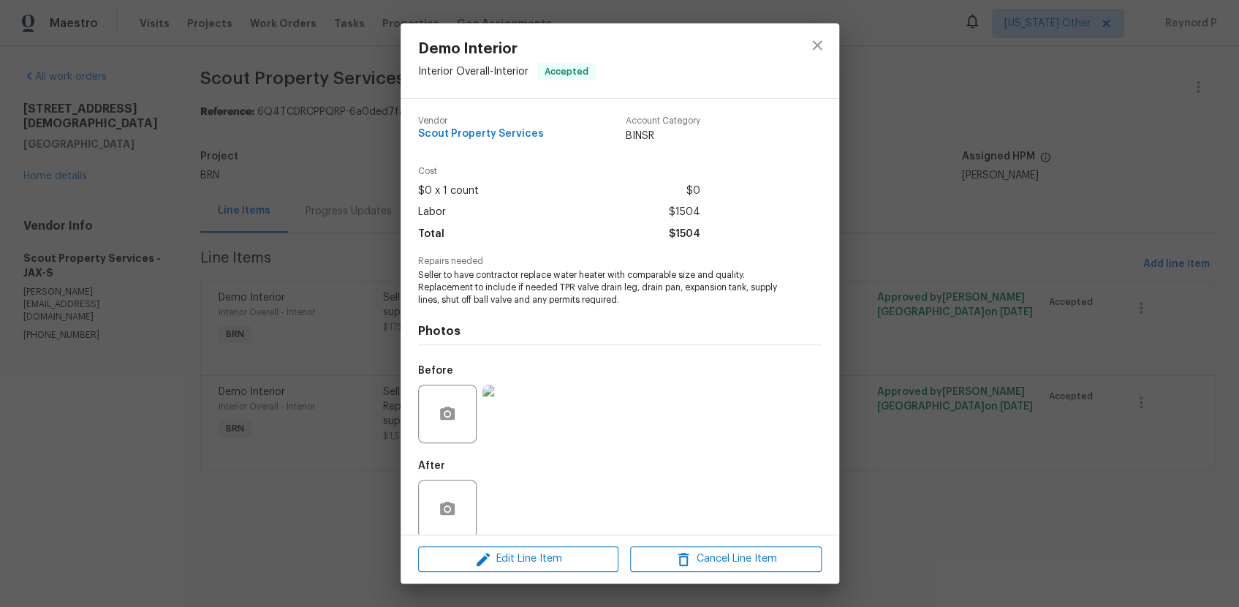
click at [306, 537] on div "Demo Interior Interior Overall - Interior Accepted Vendor Scout Property Servic…" at bounding box center [619, 303] width 1239 height 607
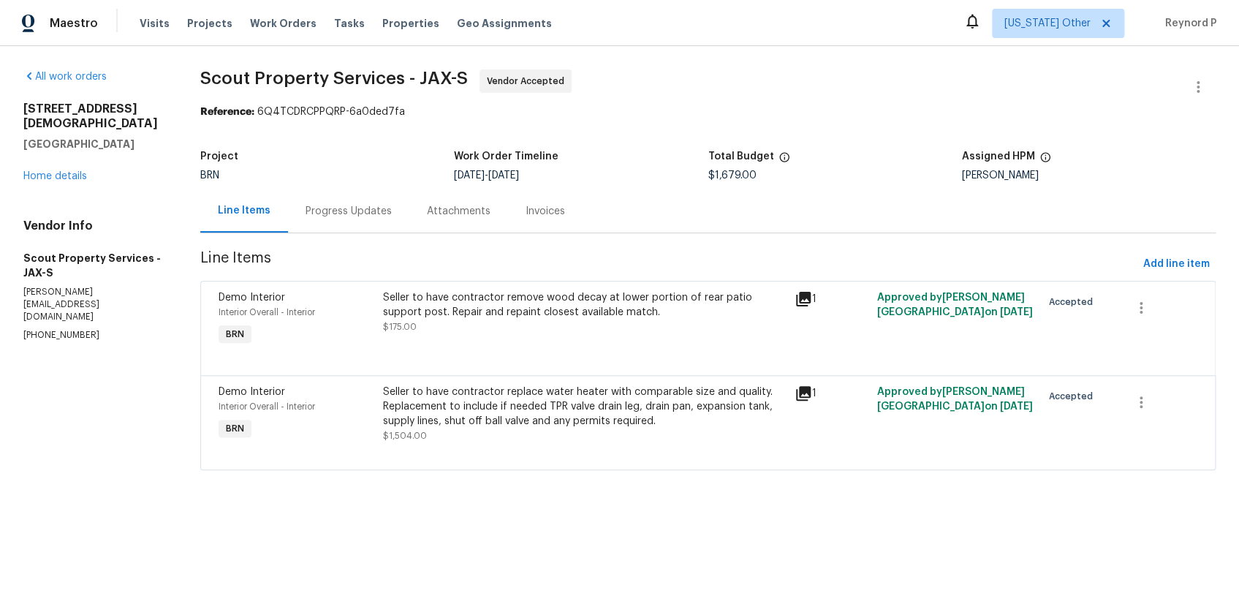
click at [371, 227] on div "Progress Updates" at bounding box center [348, 210] width 121 height 43
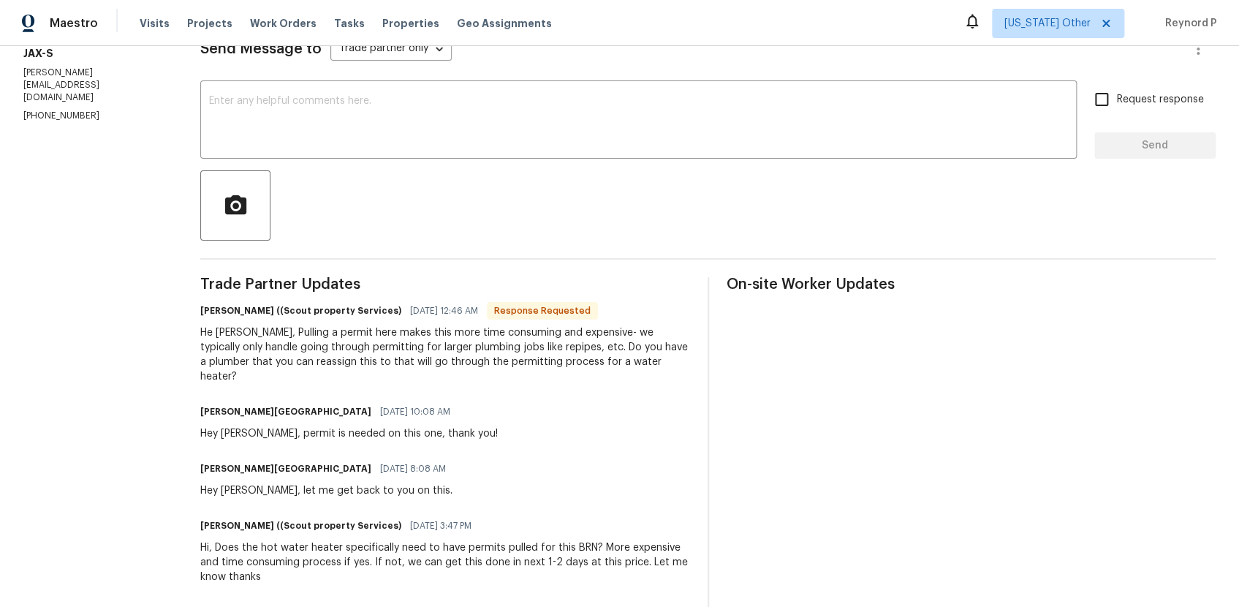
scroll to position [310, 0]
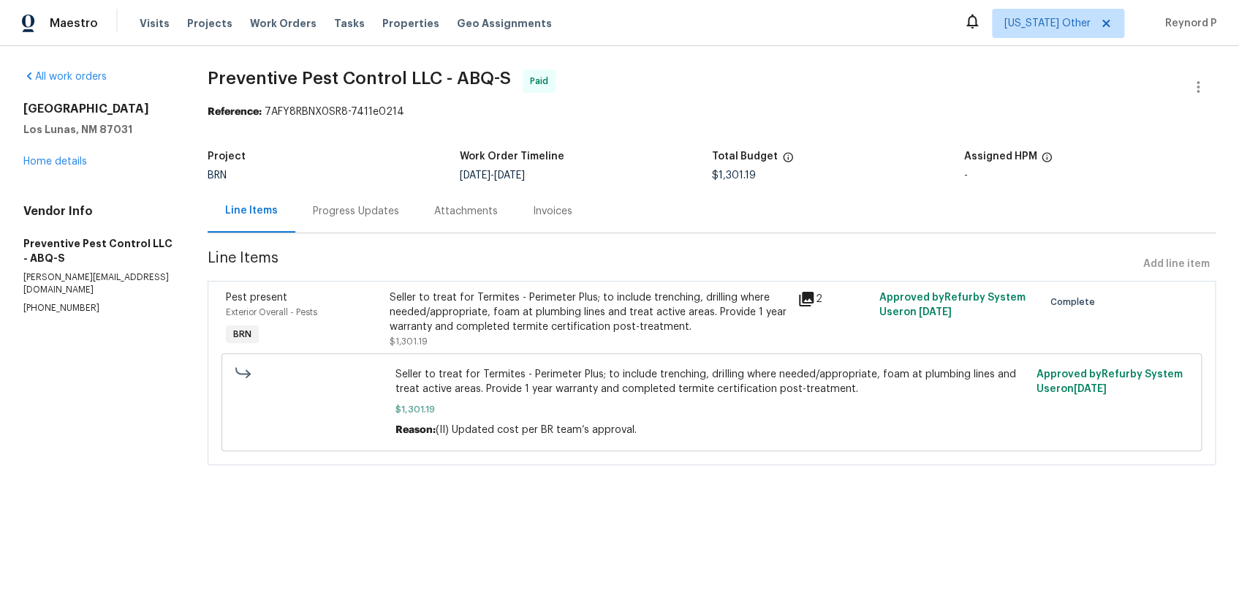
click at [458, 307] on div "Seller to treat for Termites - Perimeter Plus; to include trenching, drilling w…" at bounding box center [590, 312] width 400 height 44
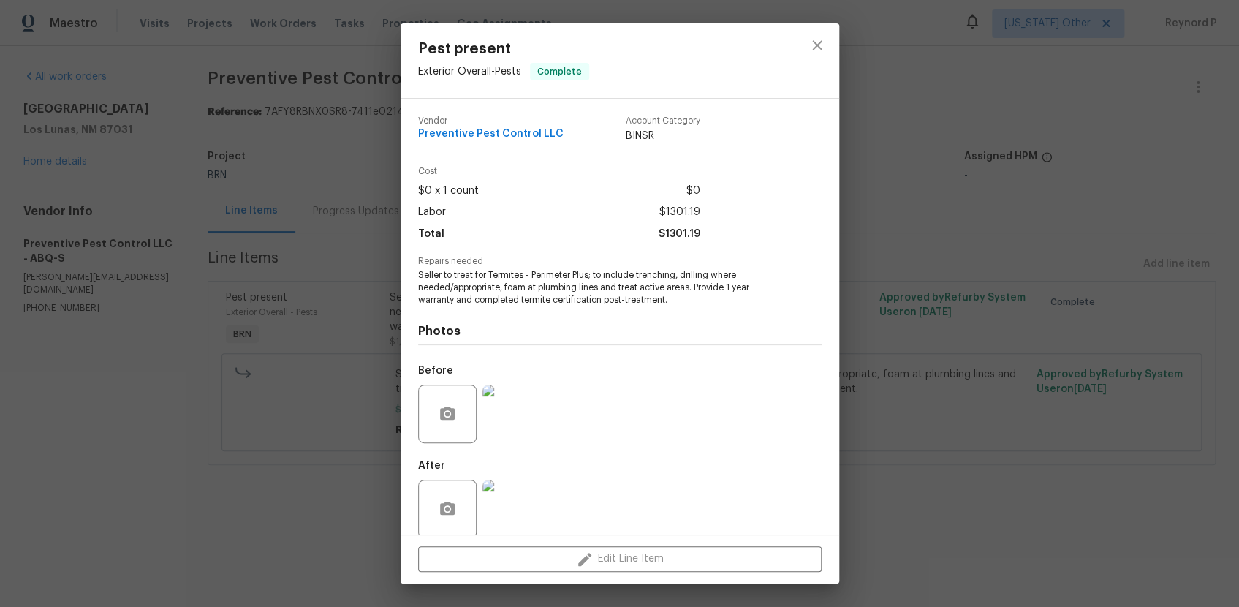
click at [307, 486] on div "Pest present Exterior Overall - Pests Complete Vendor Preventive Pest Control L…" at bounding box center [619, 303] width 1239 height 607
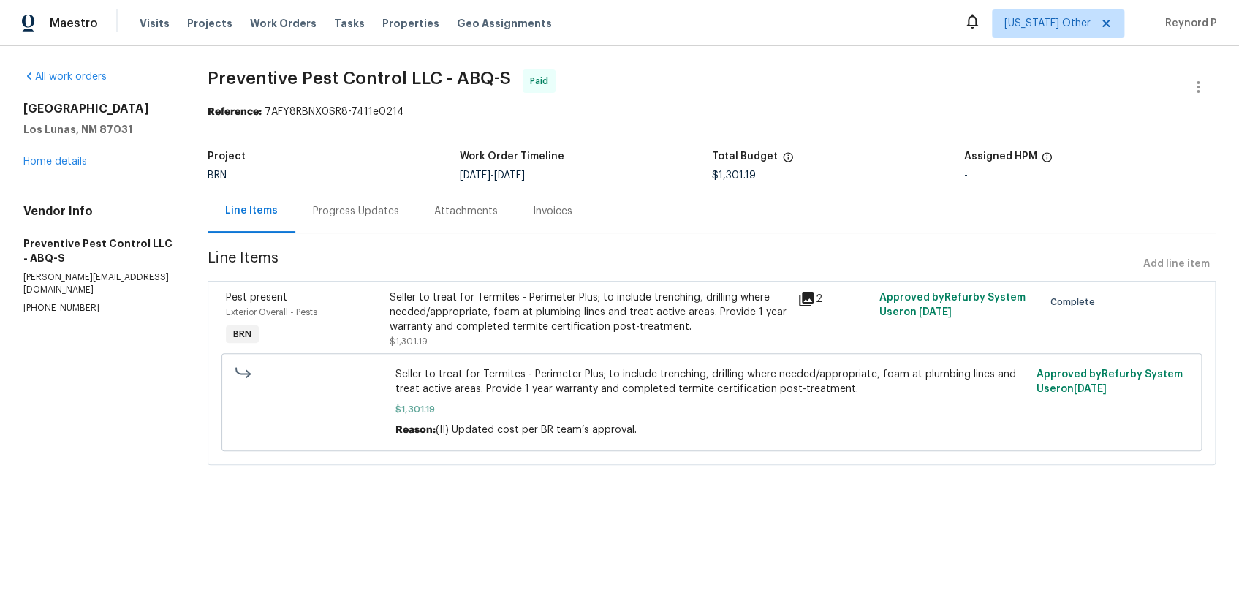
click at [368, 206] on div "Progress Updates" at bounding box center [356, 211] width 86 height 15
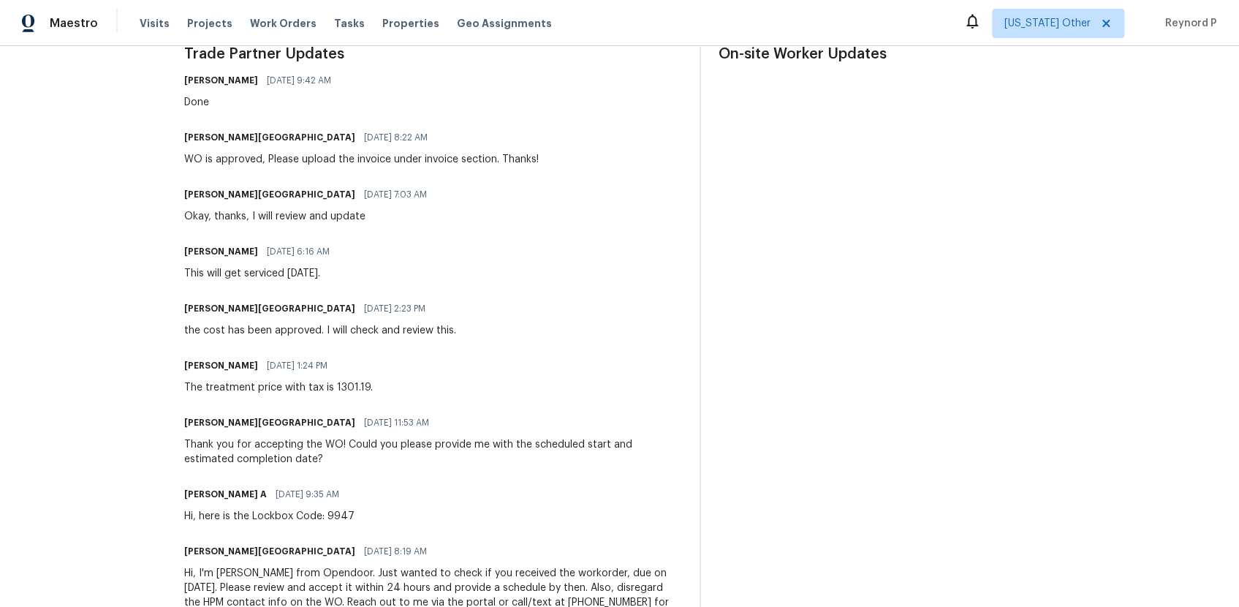
scroll to position [447, 0]
